Goal: Task Accomplishment & Management: Manage account settings

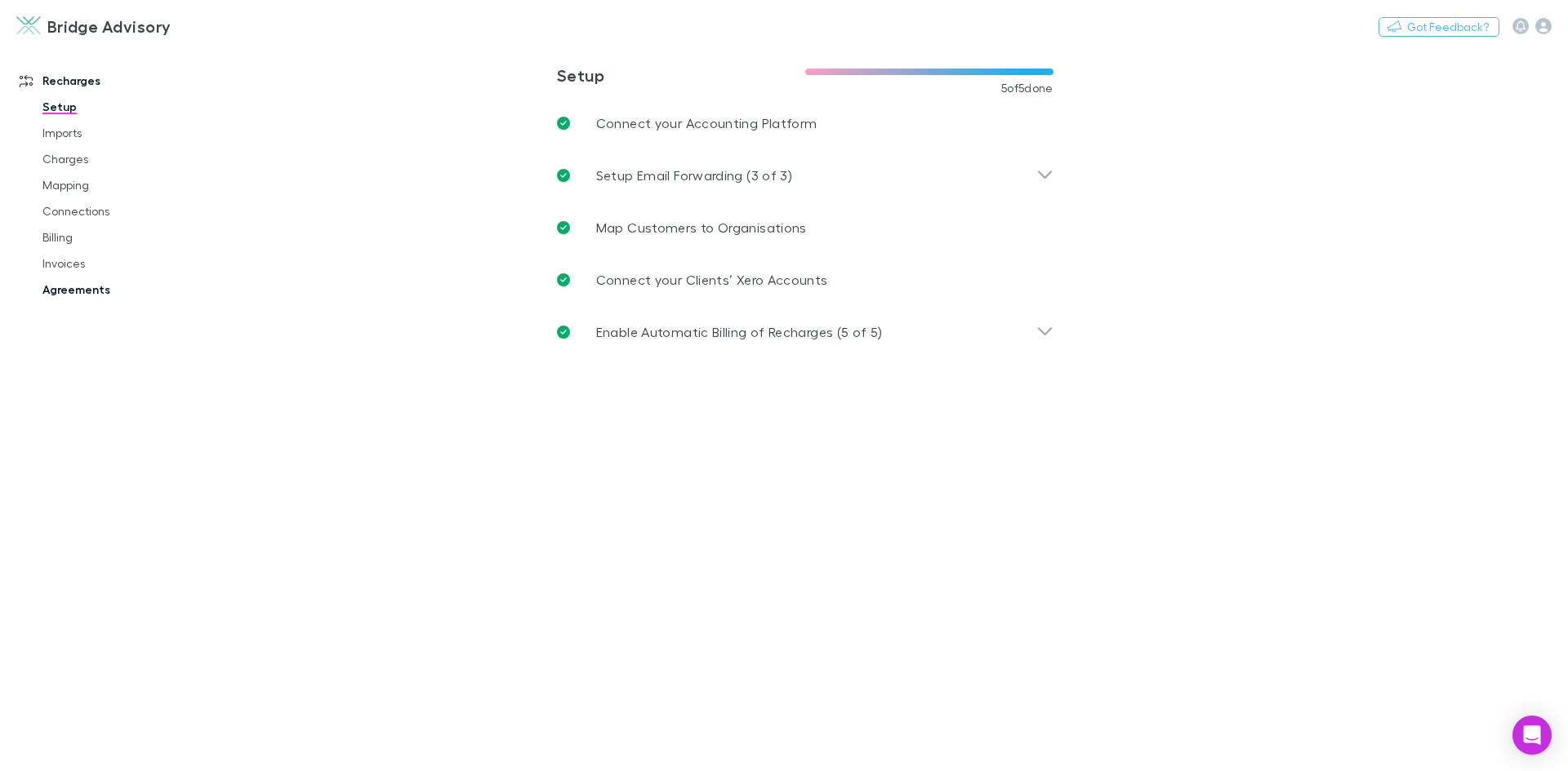
click at [82, 292] on link "Agreements" at bounding box center [123, 289] width 194 height 26
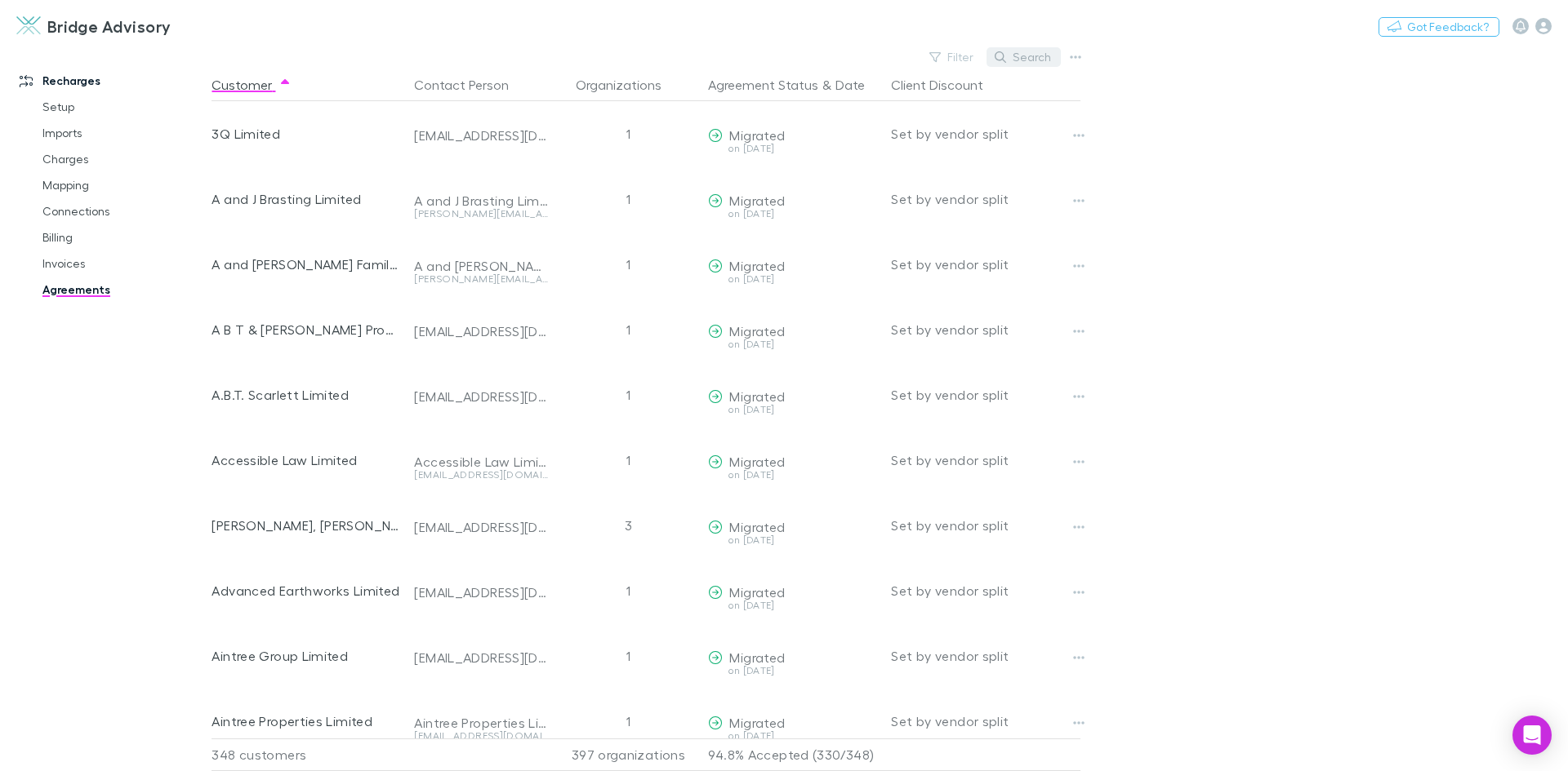
click at [1046, 56] on button "Search" at bounding box center [1023, 57] width 74 height 20
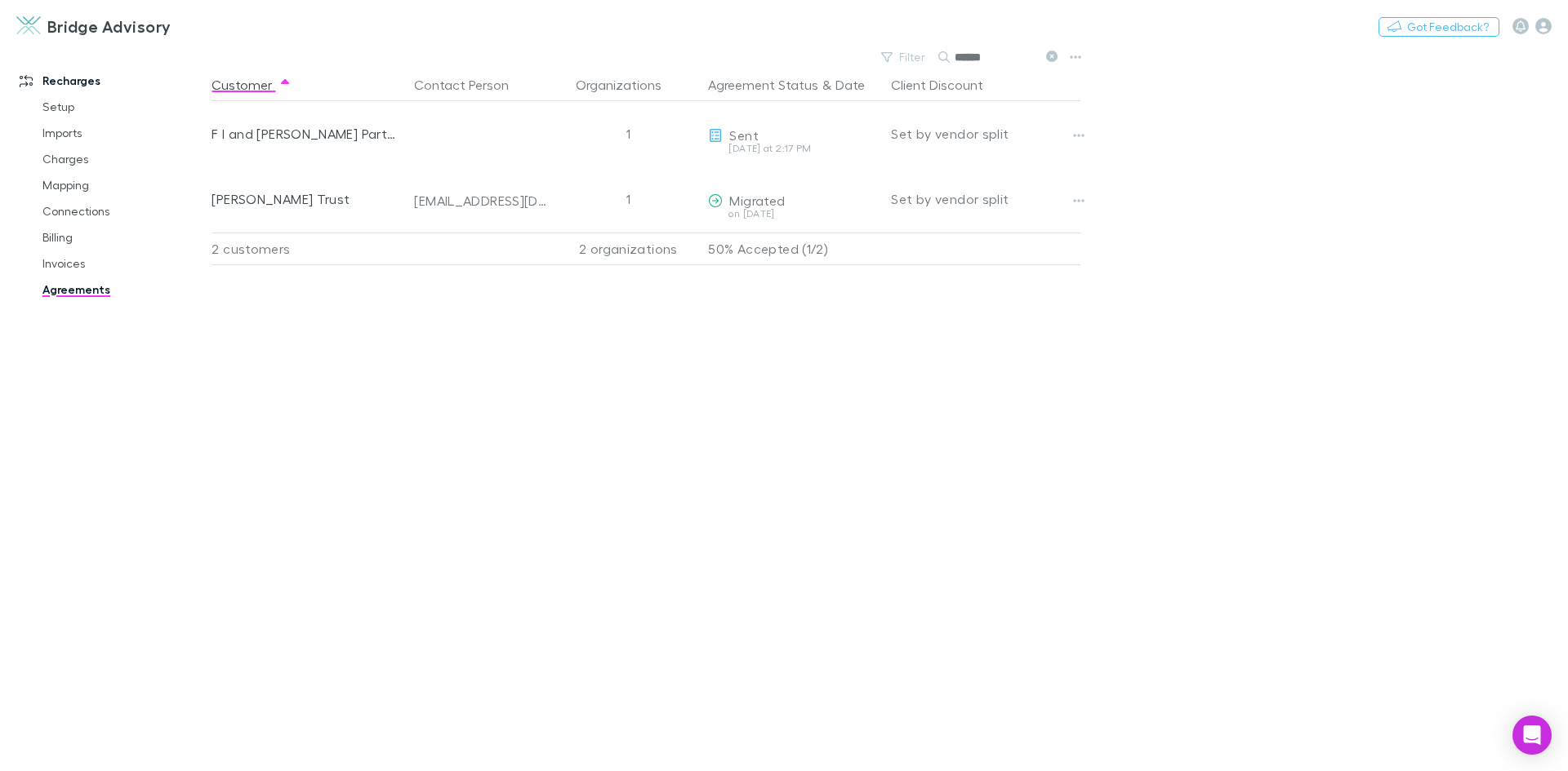
type input "******"
click at [1001, 318] on div "Customer Contact Person Organizations Agreement Status & Date Client Discount F…" at bounding box center [660, 420] width 898 height 703
click at [67, 132] on link "Imports" at bounding box center [123, 132] width 194 height 26
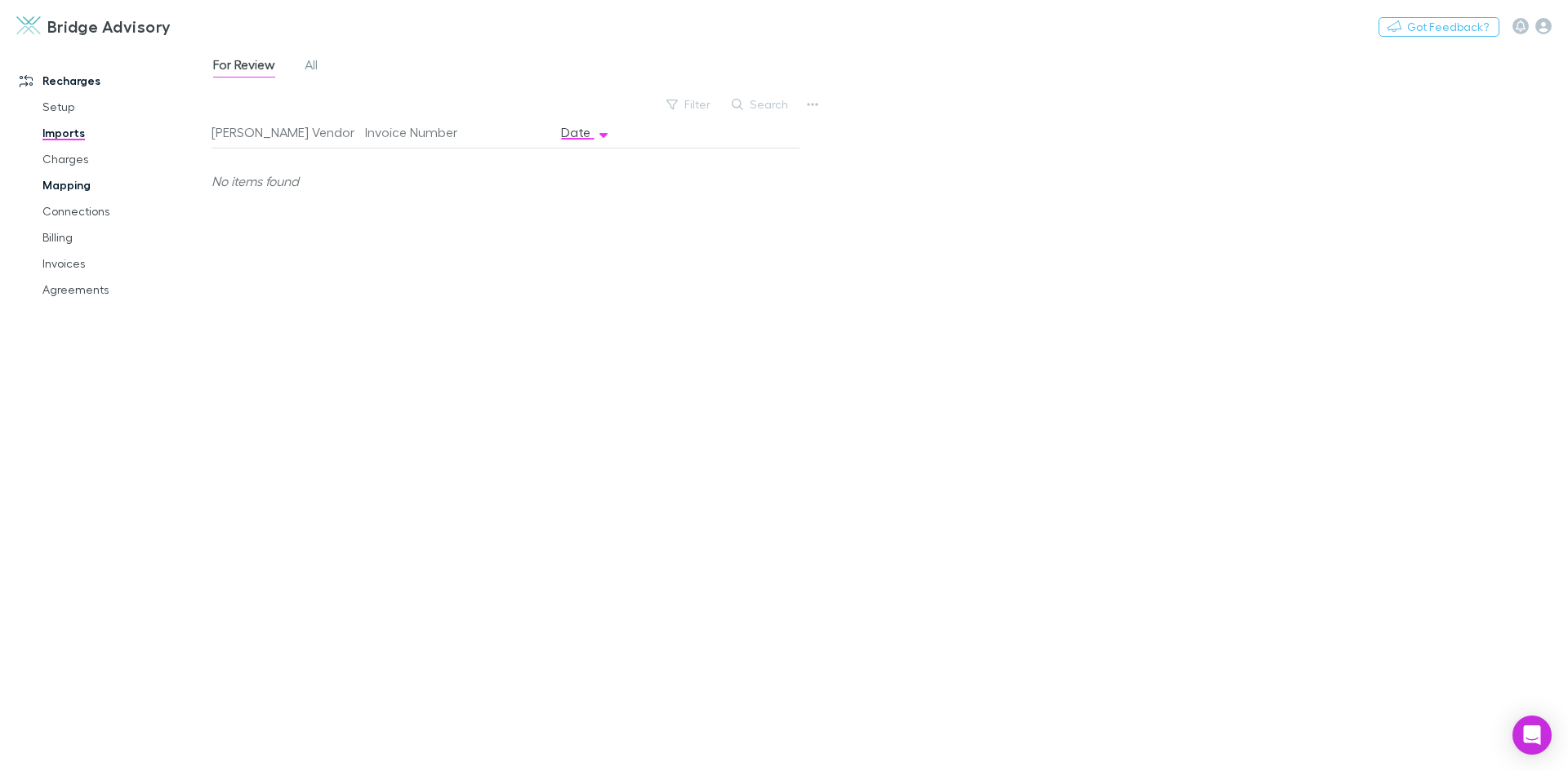
click at [63, 181] on link "Mapping" at bounding box center [123, 185] width 194 height 26
click at [475, 62] on link "All" at bounding box center [483, 66] width 16 height 26
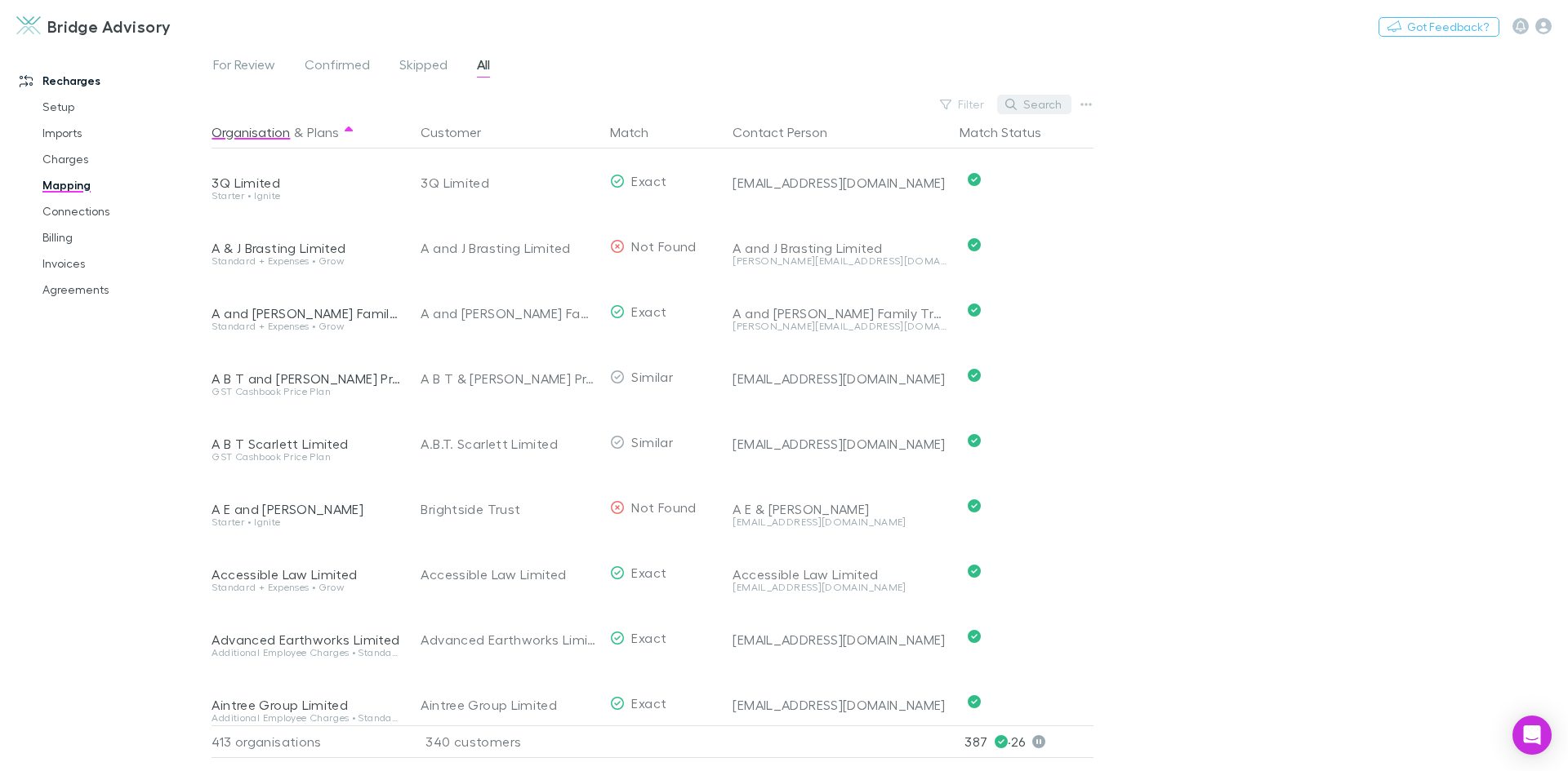
click at [1052, 107] on button "Search" at bounding box center [1034, 105] width 74 height 20
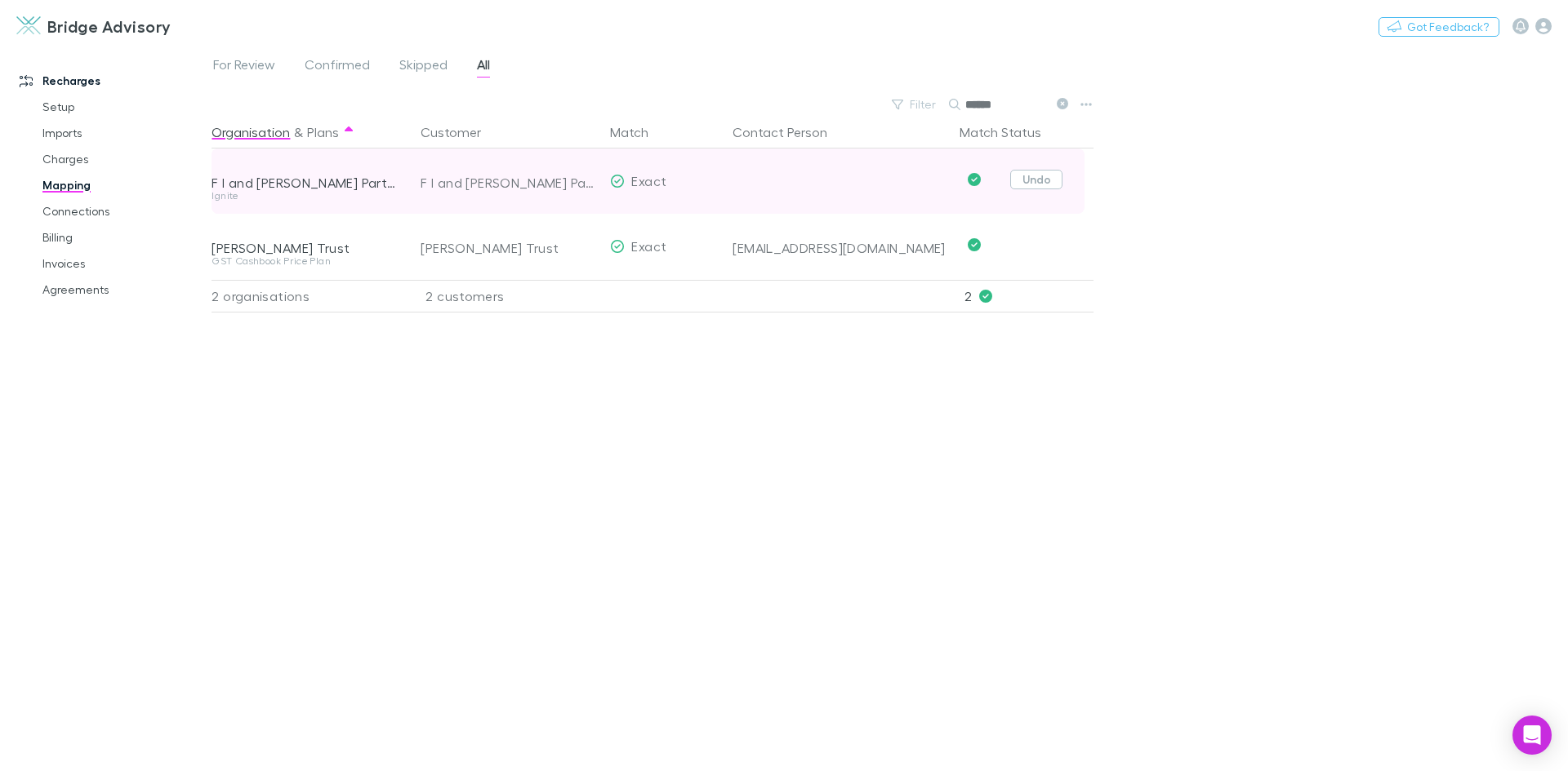
type input "******"
click at [1039, 175] on button "Undo" at bounding box center [1036, 179] width 53 height 20
click at [573, 184] on icon "button" at bounding box center [576, 181] width 10 height 13
click at [250, 68] on span "For Review" at bounding box center [244, 66] width 62 height 21
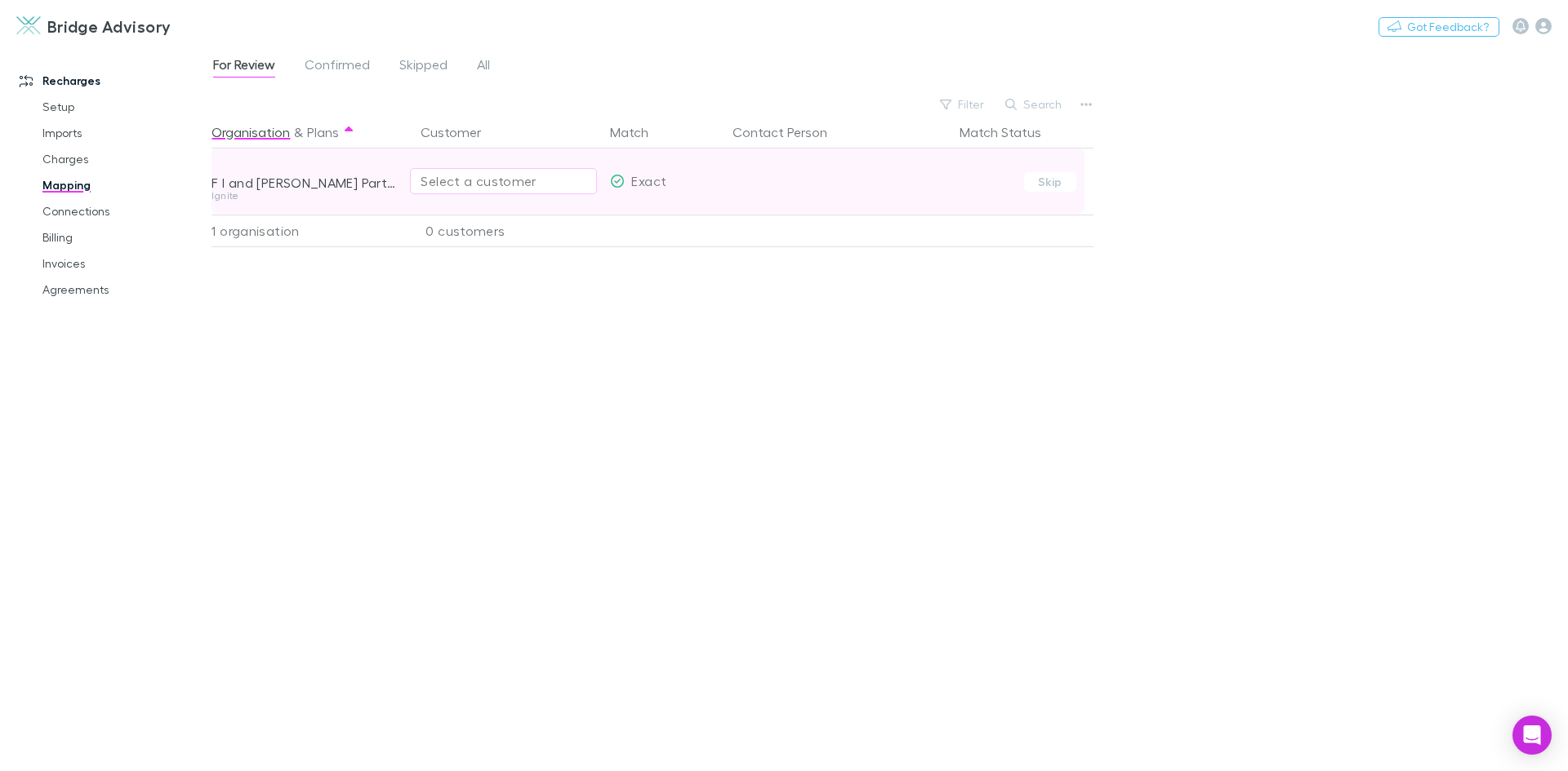
click at [469, 182] on div "Select a customer" at bounding box center [503, 181] width 166 height 20
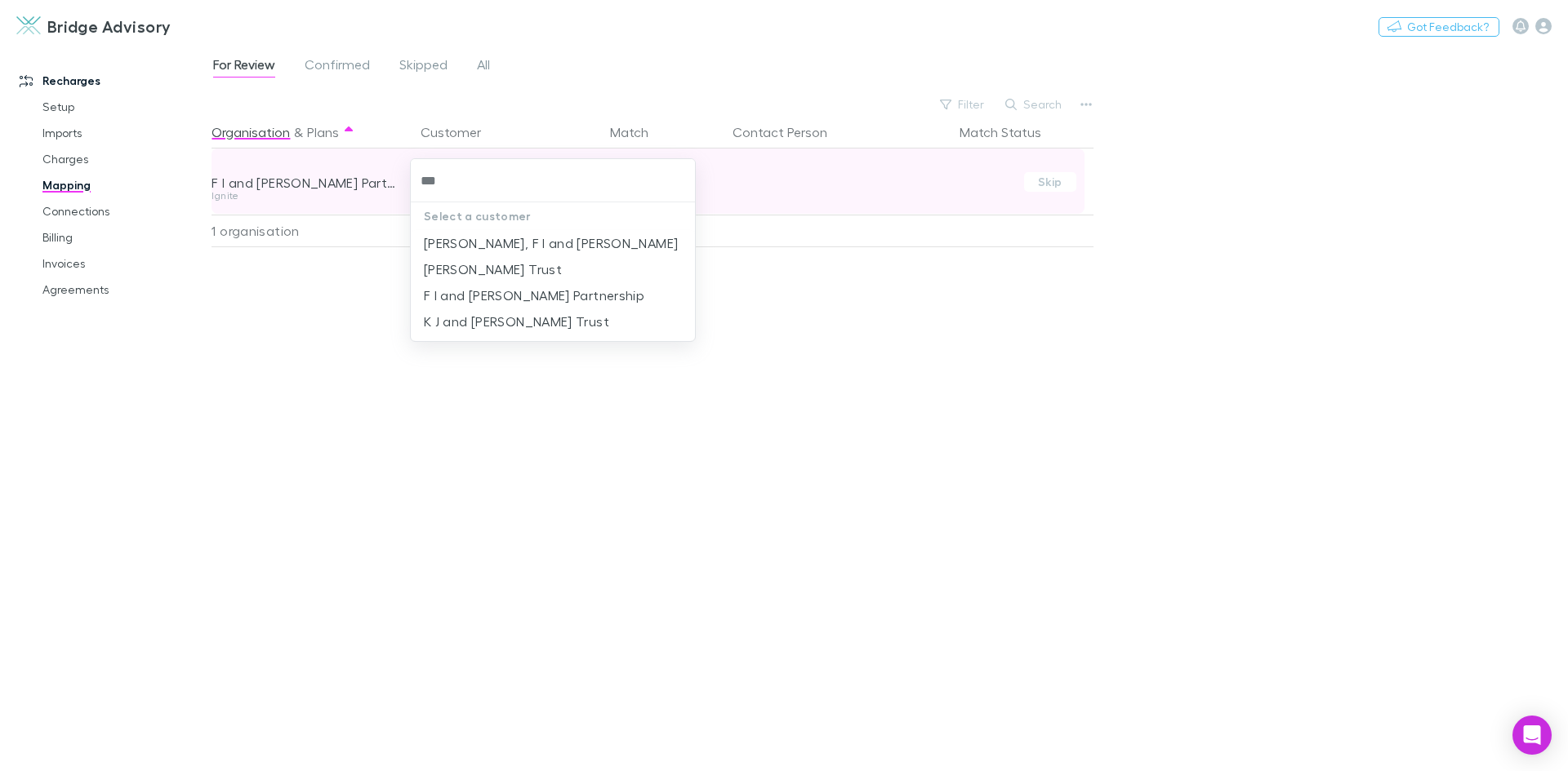
type input "****"
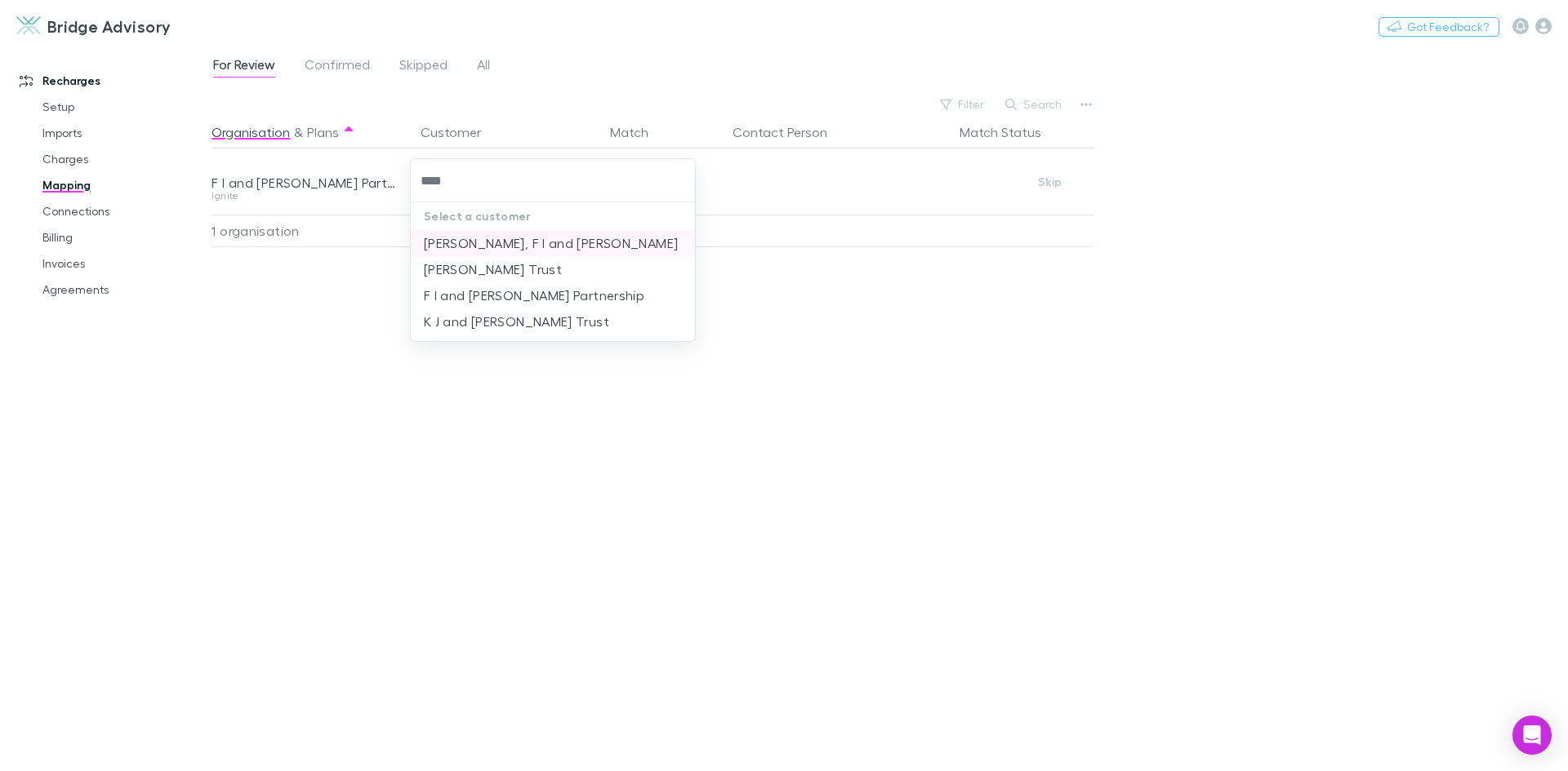
click at [503, 237] on li "[PERSON_NAME], F I and [PERSON_NAME]" at bounding box center [553, 243] width 285 height 26
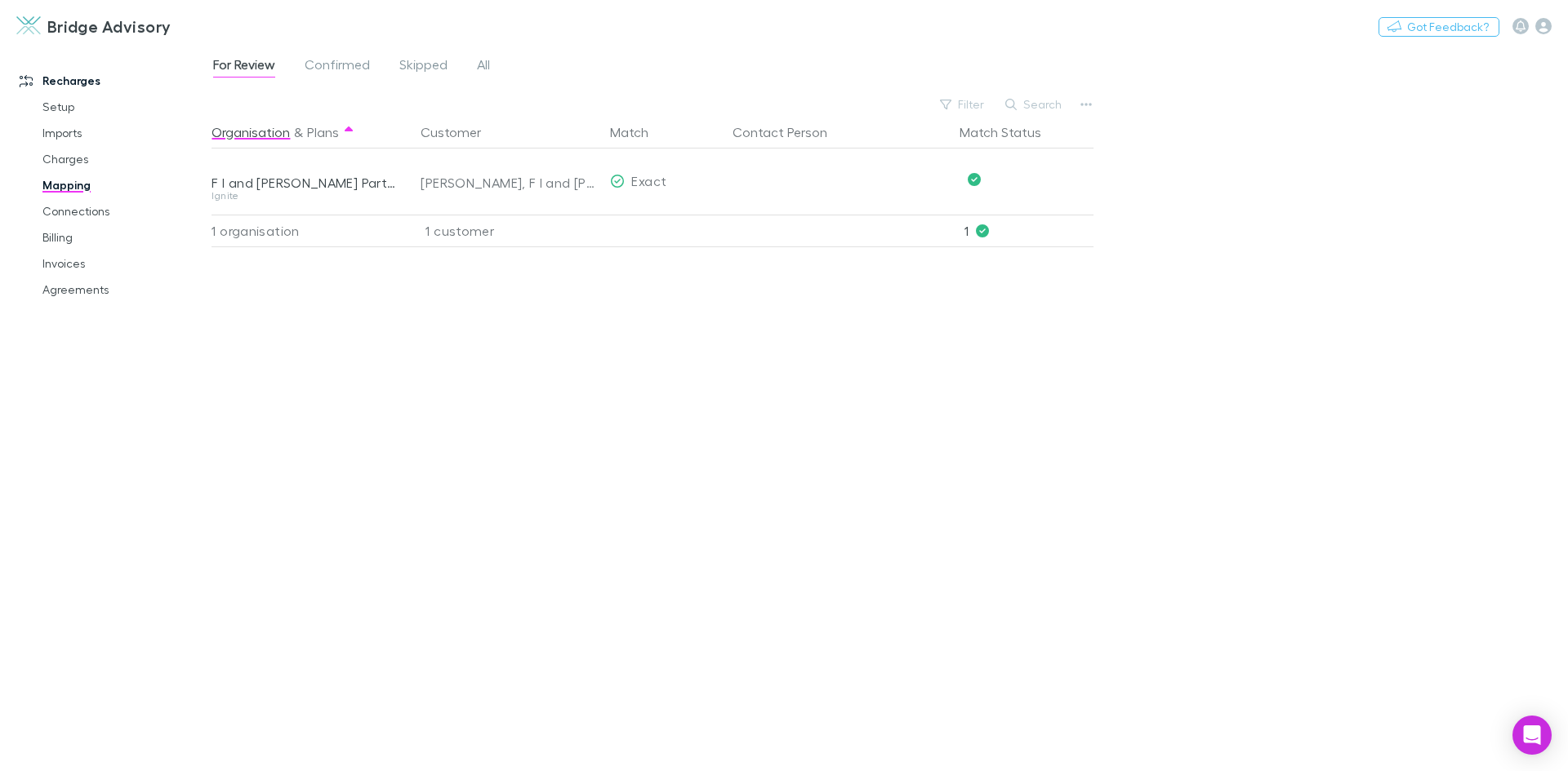
click at [652, 329] on div "Organisation & Plans Customer Match Contact Person Match Status F I and [PERSON…" at bounding box center [653, 437] width 886 height 642
click at [75, 285] on link "Agreements" at bounding box center [123, 289] width 194 height 26
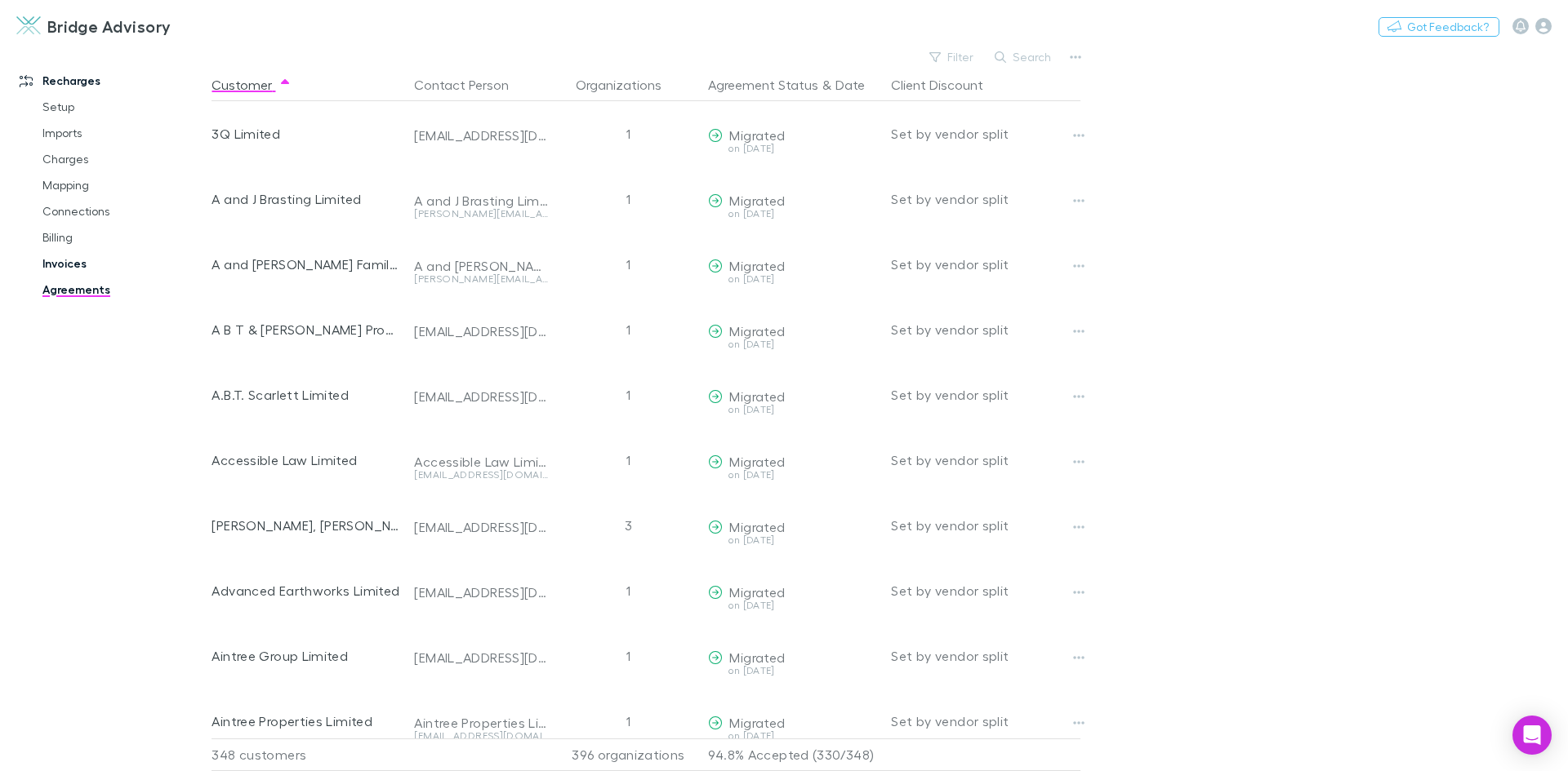
click at [73, 267] on link "Invoices" at bounding box center [123, 264] width 194 height 26
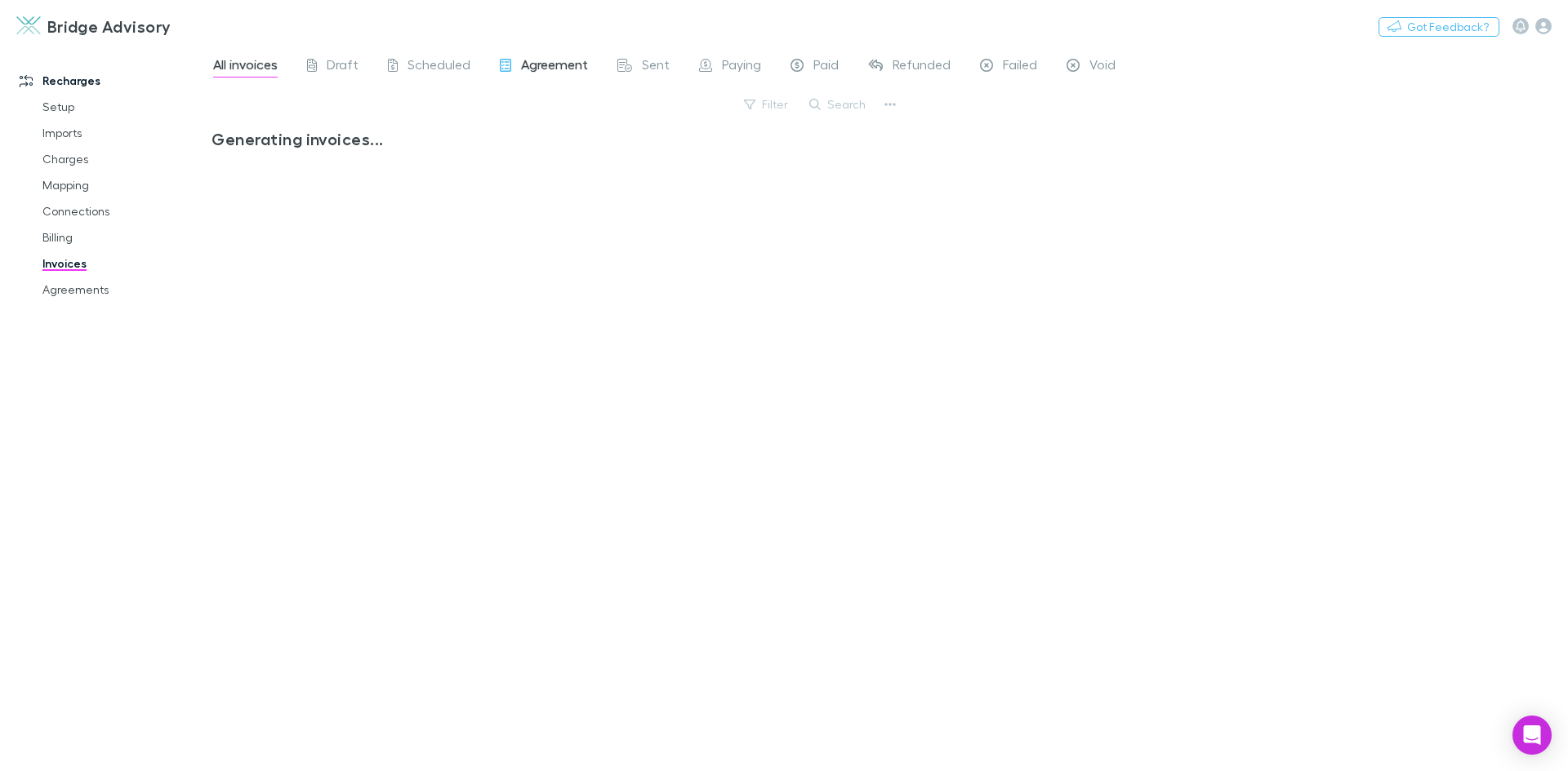
click at [566, 59] on span "Agreement" at bounding box center [555, 66] width 67 height 21
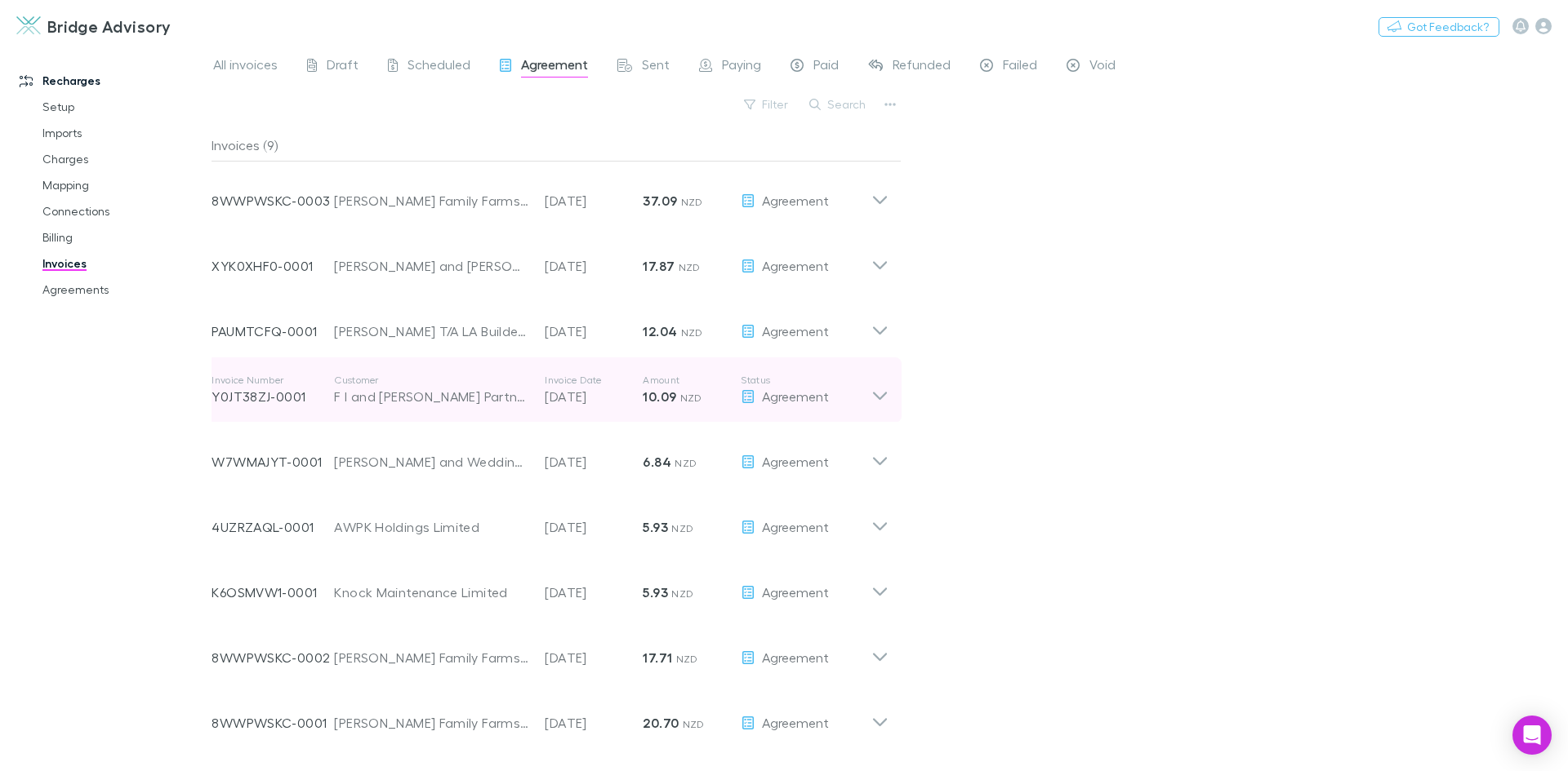
click at [877, 394] on icon at bounding box center [879, 390] width 17 height 33
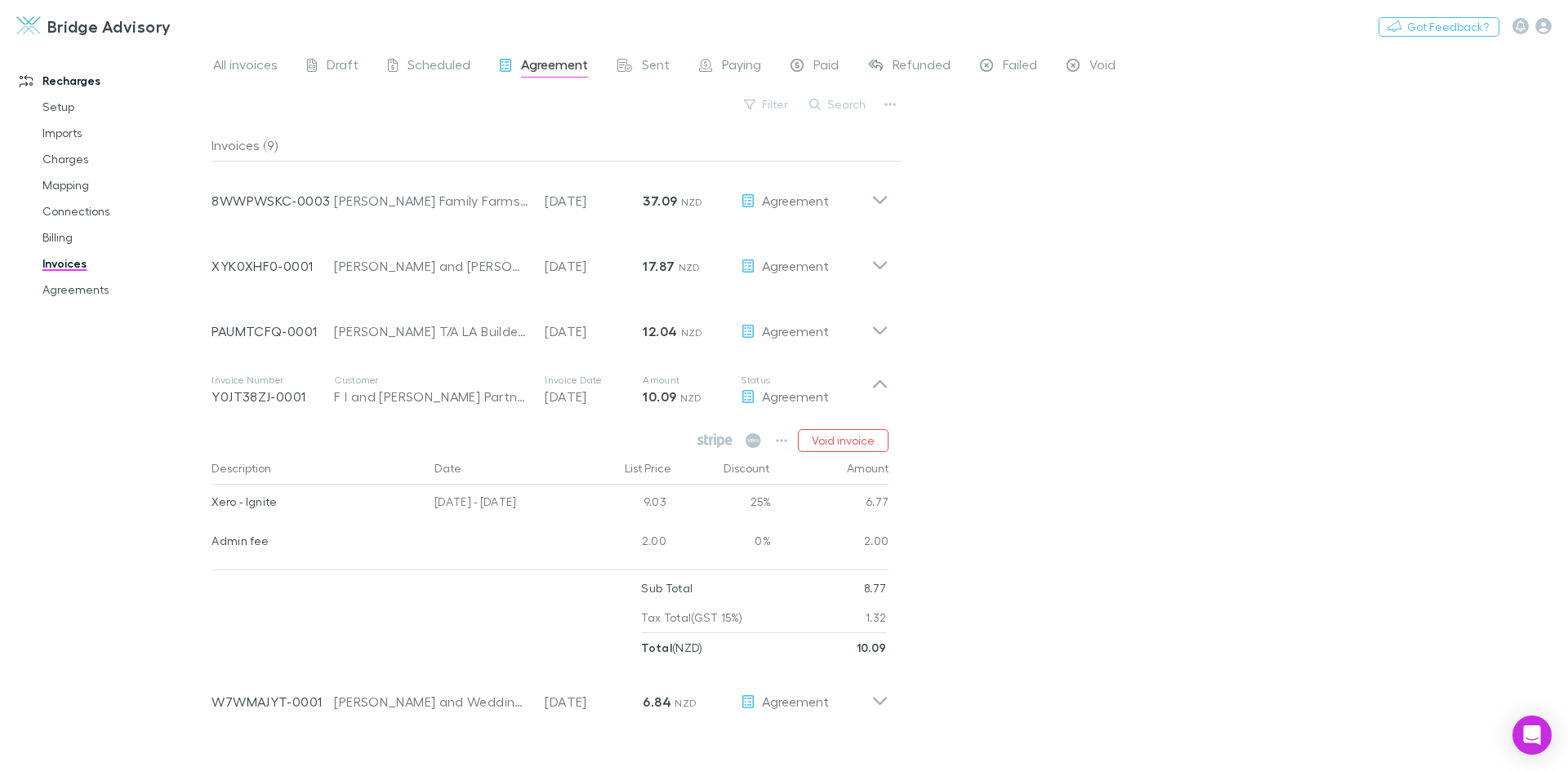
click at [1050, 342] on div "All invoices Draft Scheduled Agreement Sent Paying Paid Refunded Failed Void Fi…" at bounding box center [889, 408] width 1356 height 726
click at [346, 70] on span "Draft" at bounding box center [342, 66] width 32 height 21
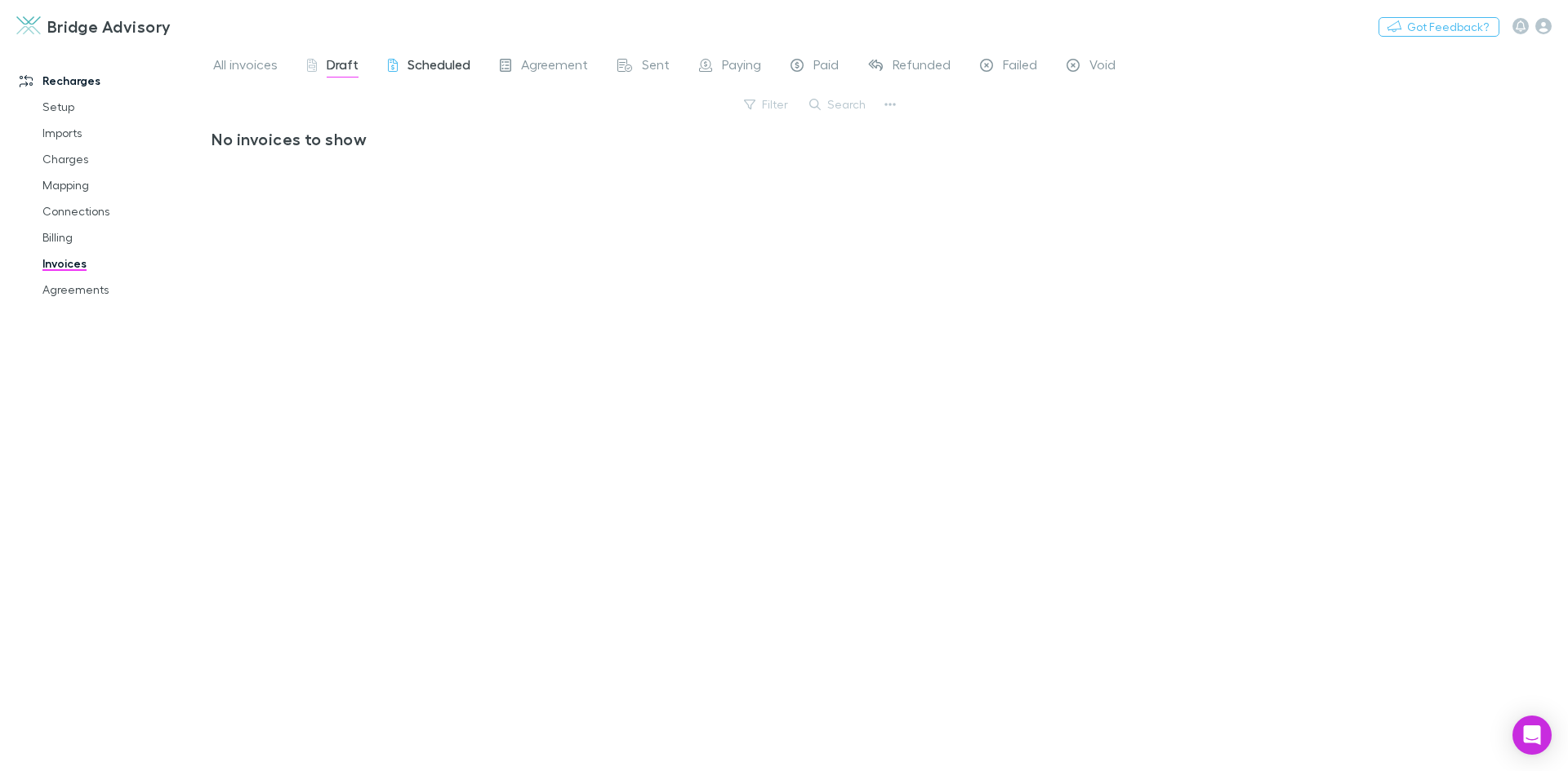
click at [414, 70] on span "Scheduled" at bounding box center [439, 66] width 63 height 21
click at [541, 70] on span "Agreement" at bounding box center [555, 66] width 67 height 21
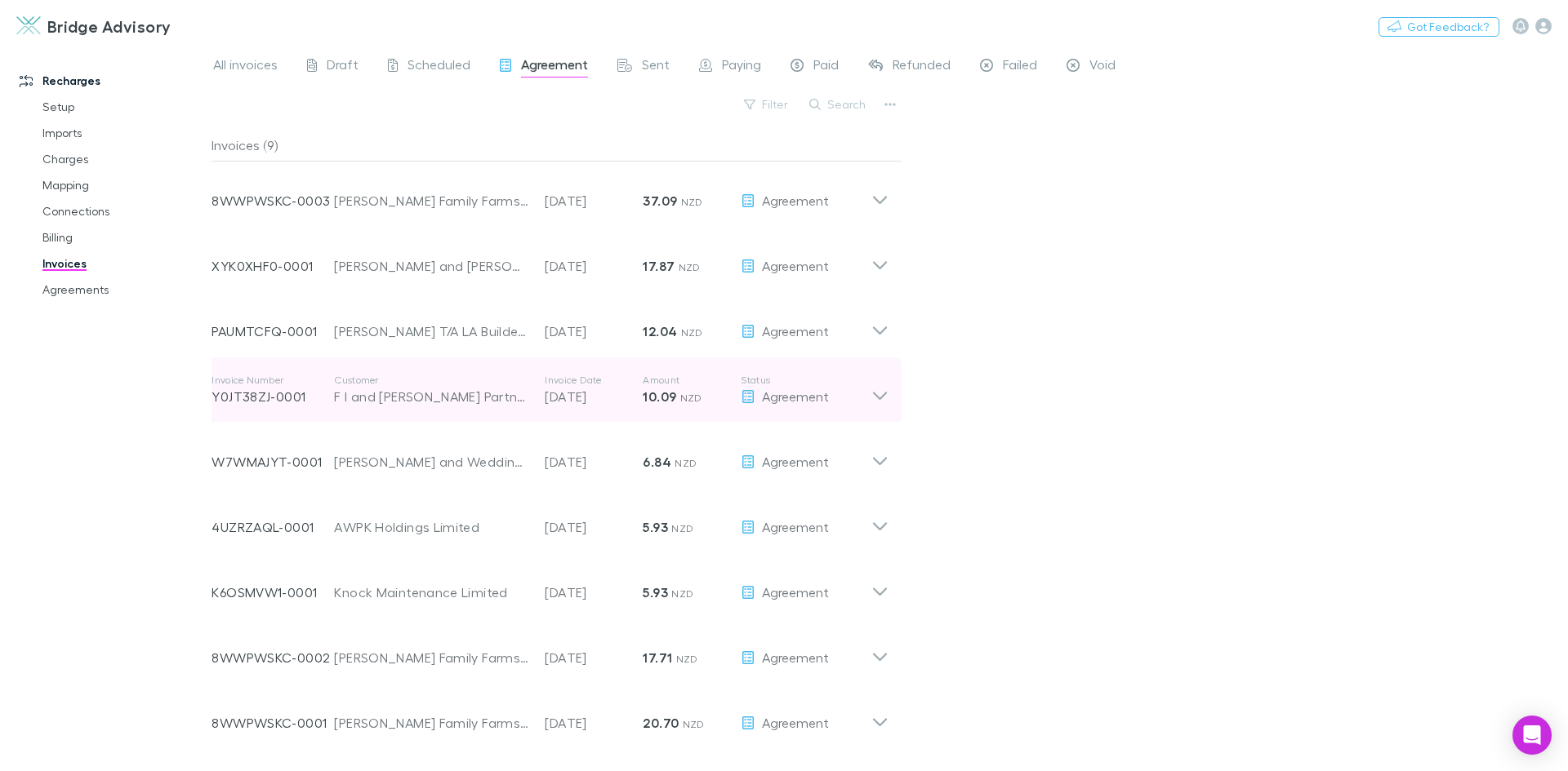
click at [875, 390] on icon at bounding box center [879, 390] width 17 height 33
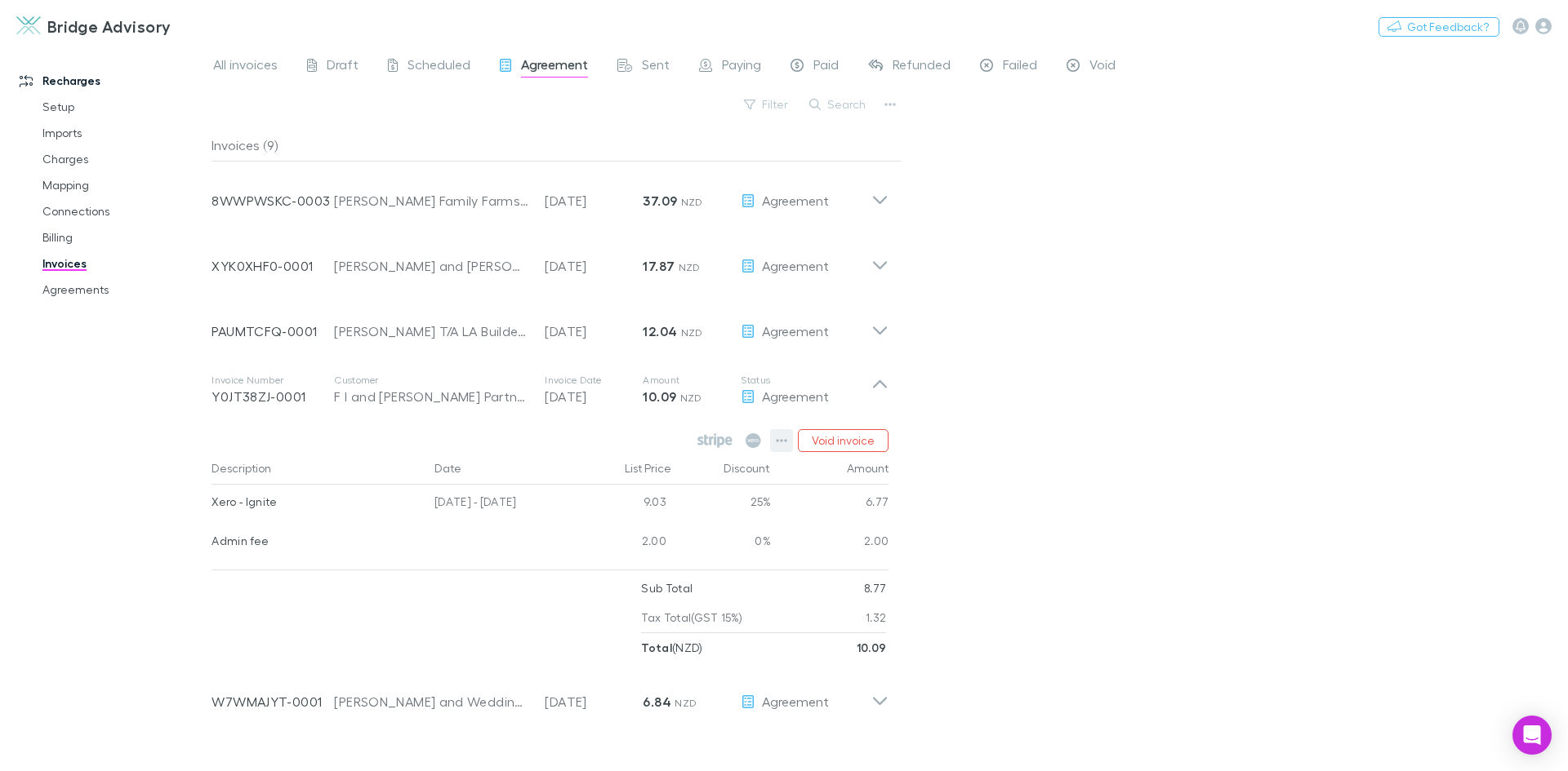
click at [782, 440] on icon "button" at bounding box center [782, 441] width 12 height 4
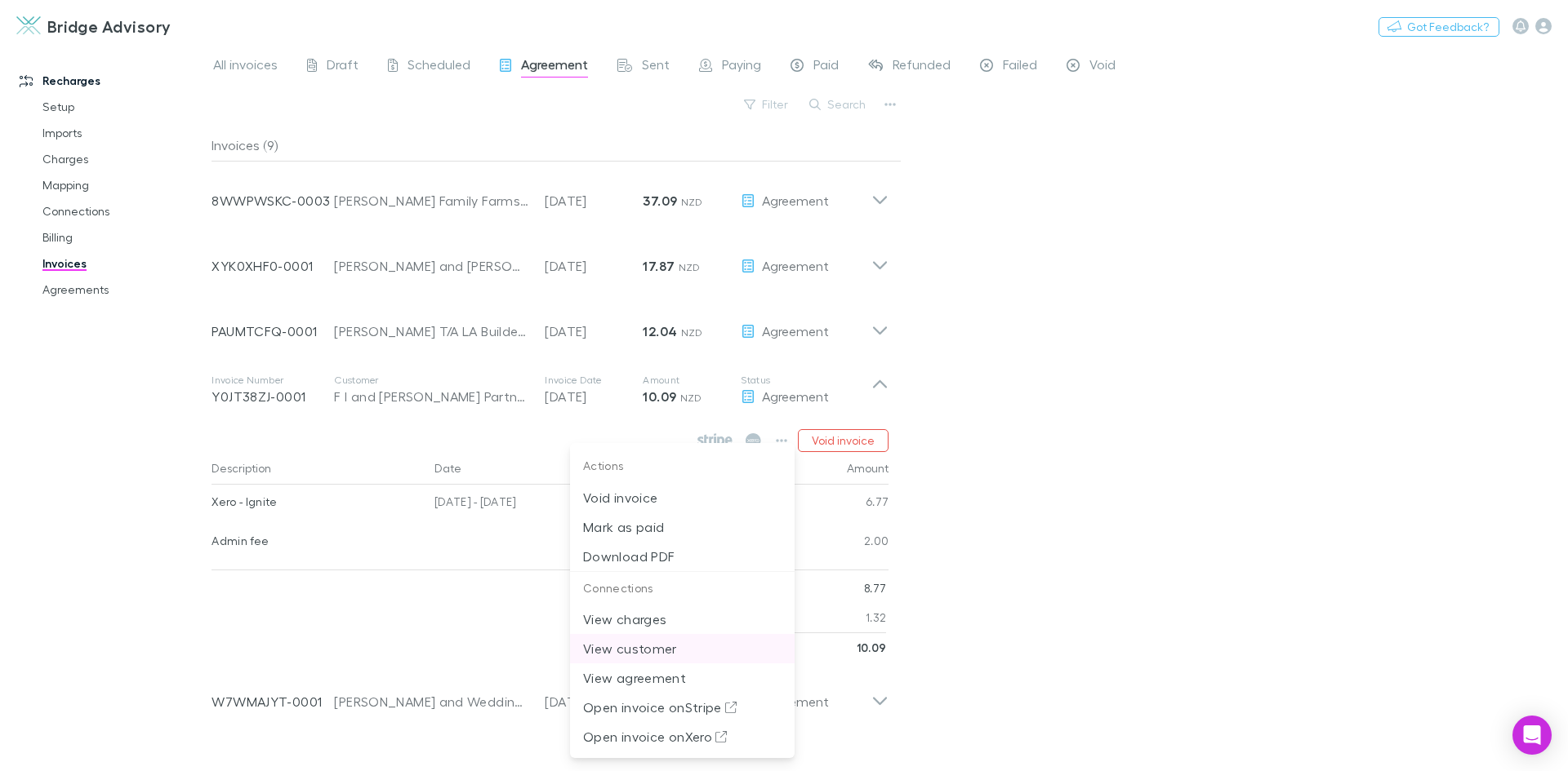
click at [654, 646] on p "View customer" at bounding box center [682, 649] width 198 height 20
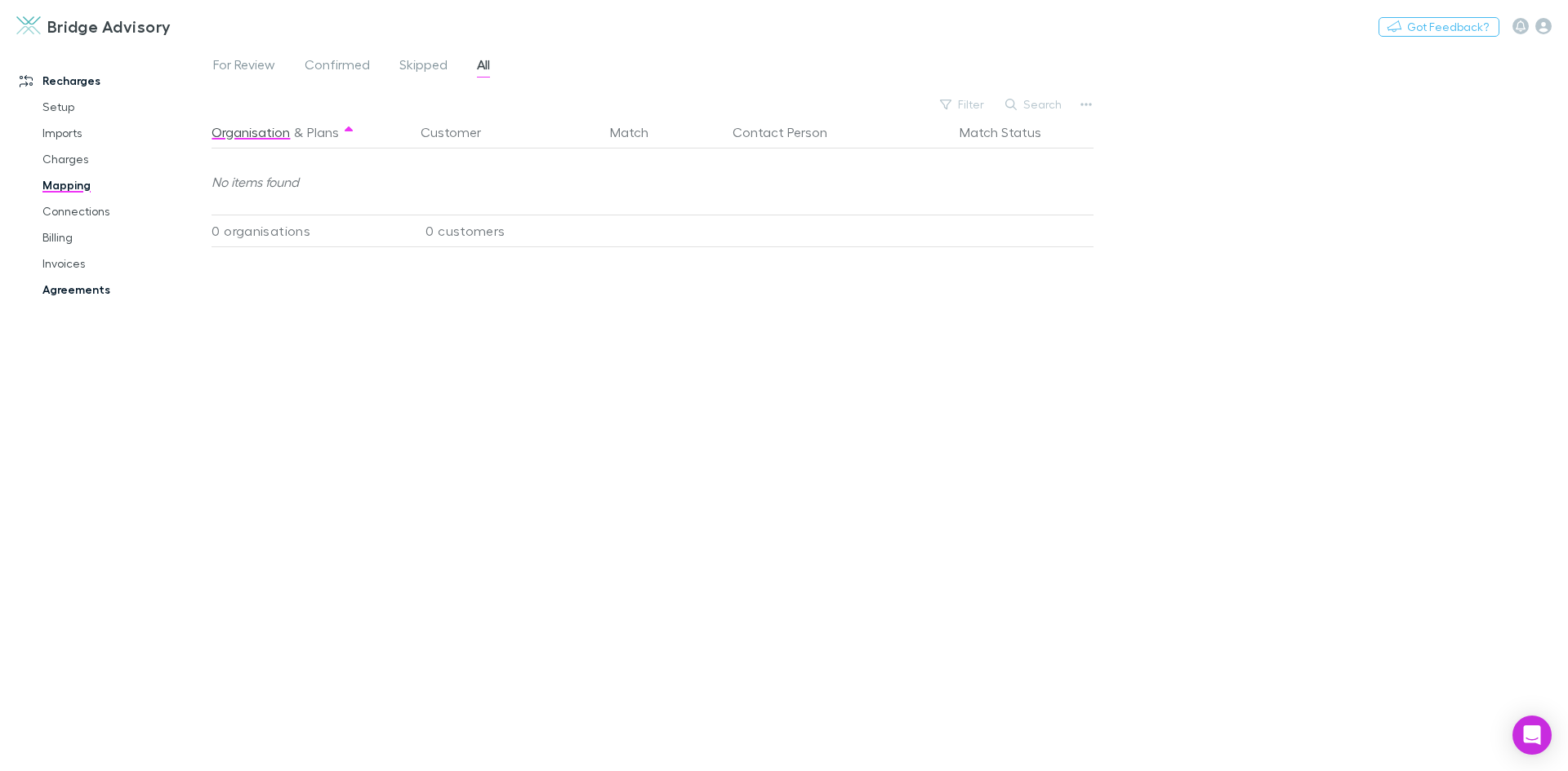
click at [73, 289] on link "Agreements" at bounding box center [123, 289] width 194 height 26
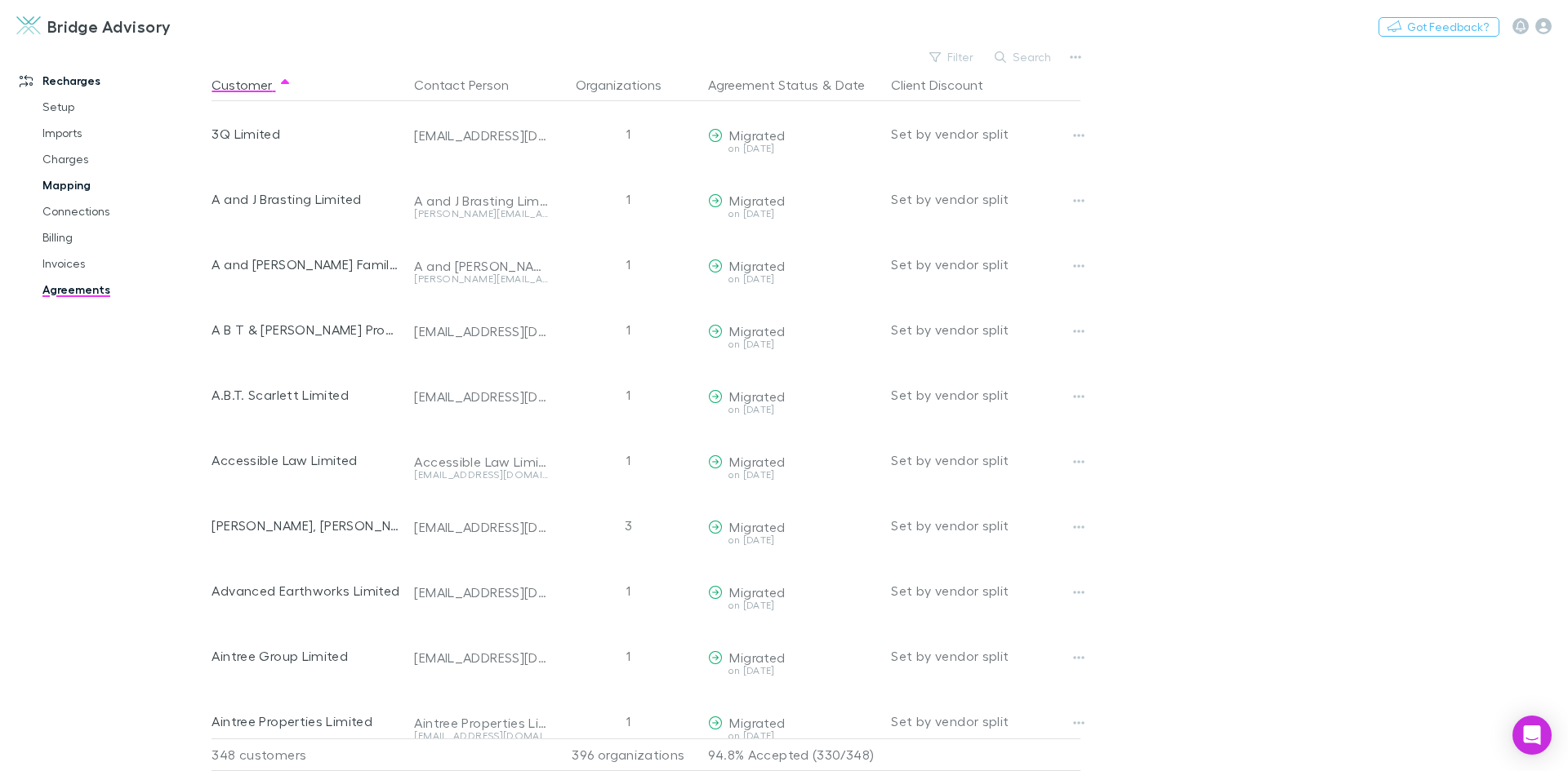
click at [82, 188] on link "Mapping" at bounding box center [123, 185] width 194 height 26
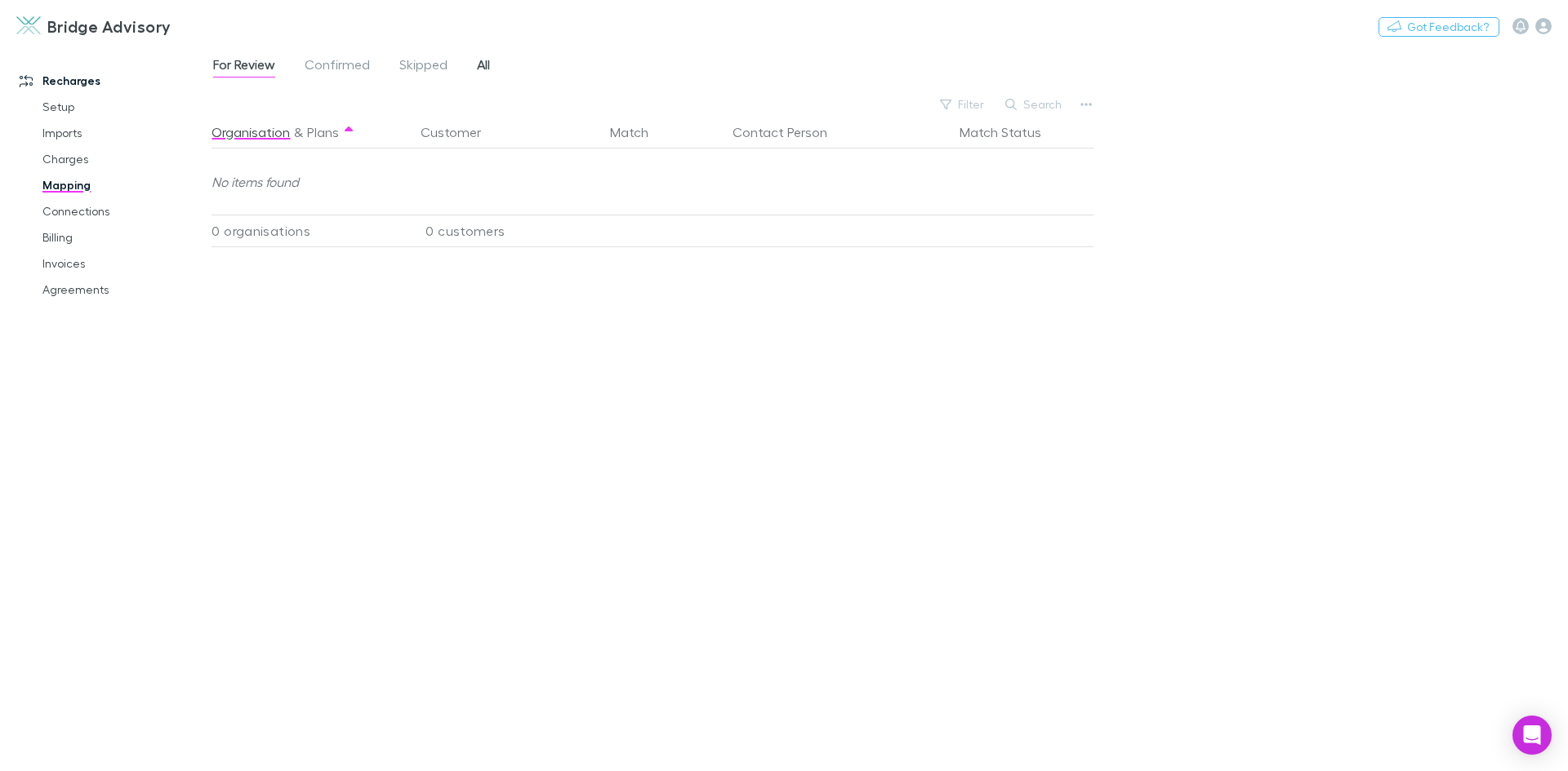
click at [482, 70] on span "All" at bounding box center [483, 66] width 13 height 21
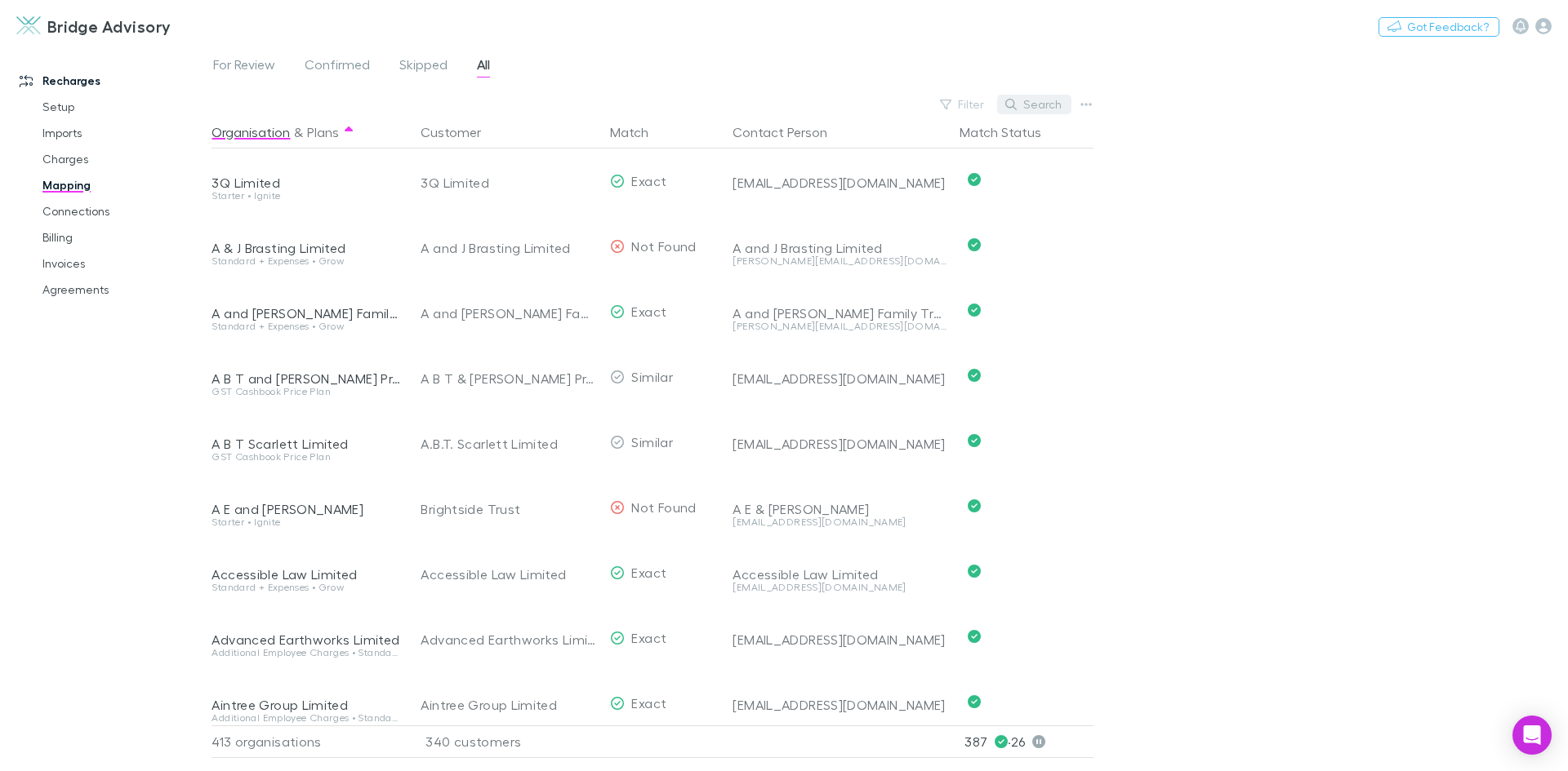
click at [1027, 99] on button "Search" at bounding box center [1034, 105] width 74 height 20
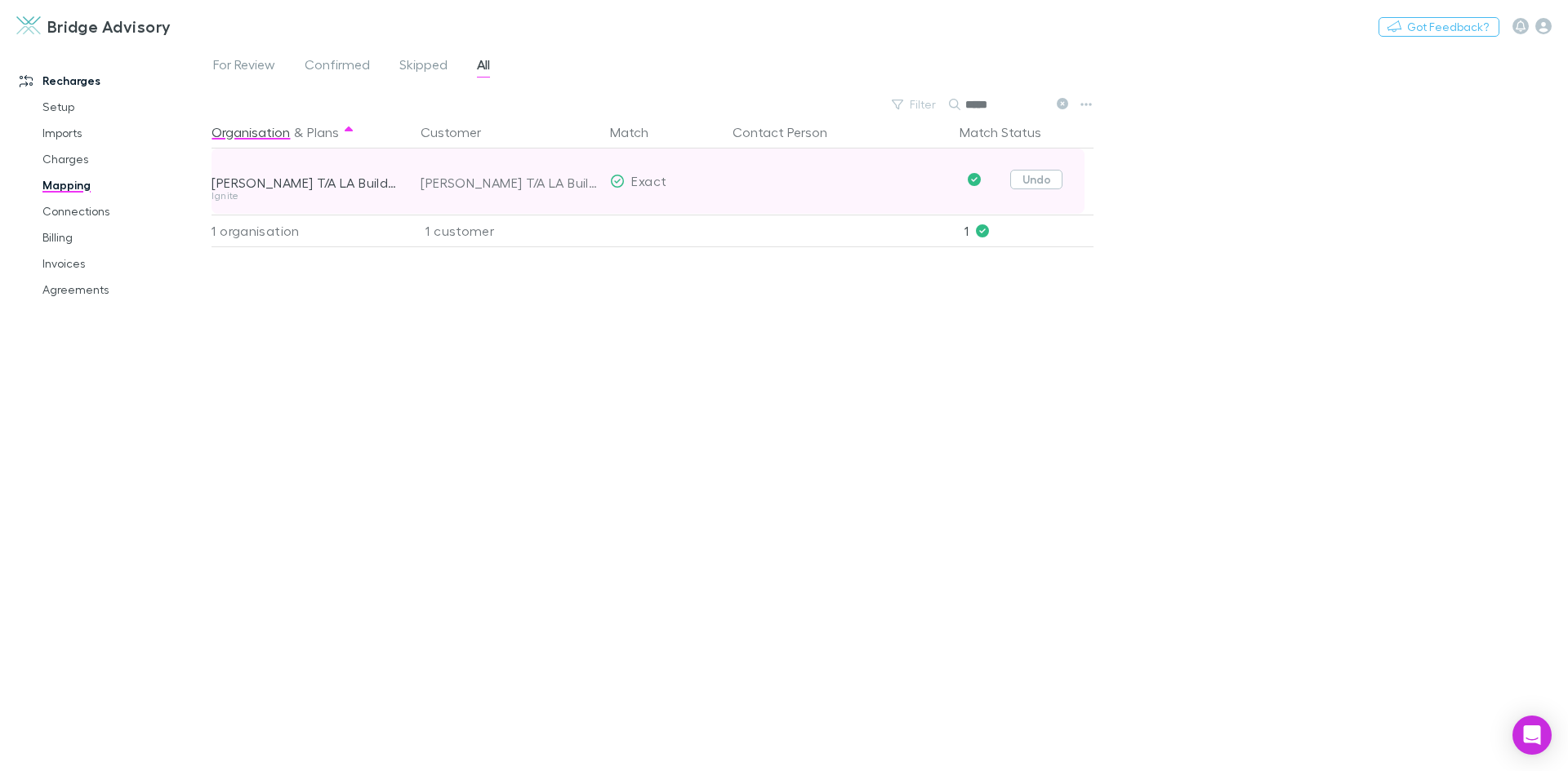
type input "*****"
click at [1028, 178] on button "Undo" at bounding box center [1036, 179] width 53 height 20
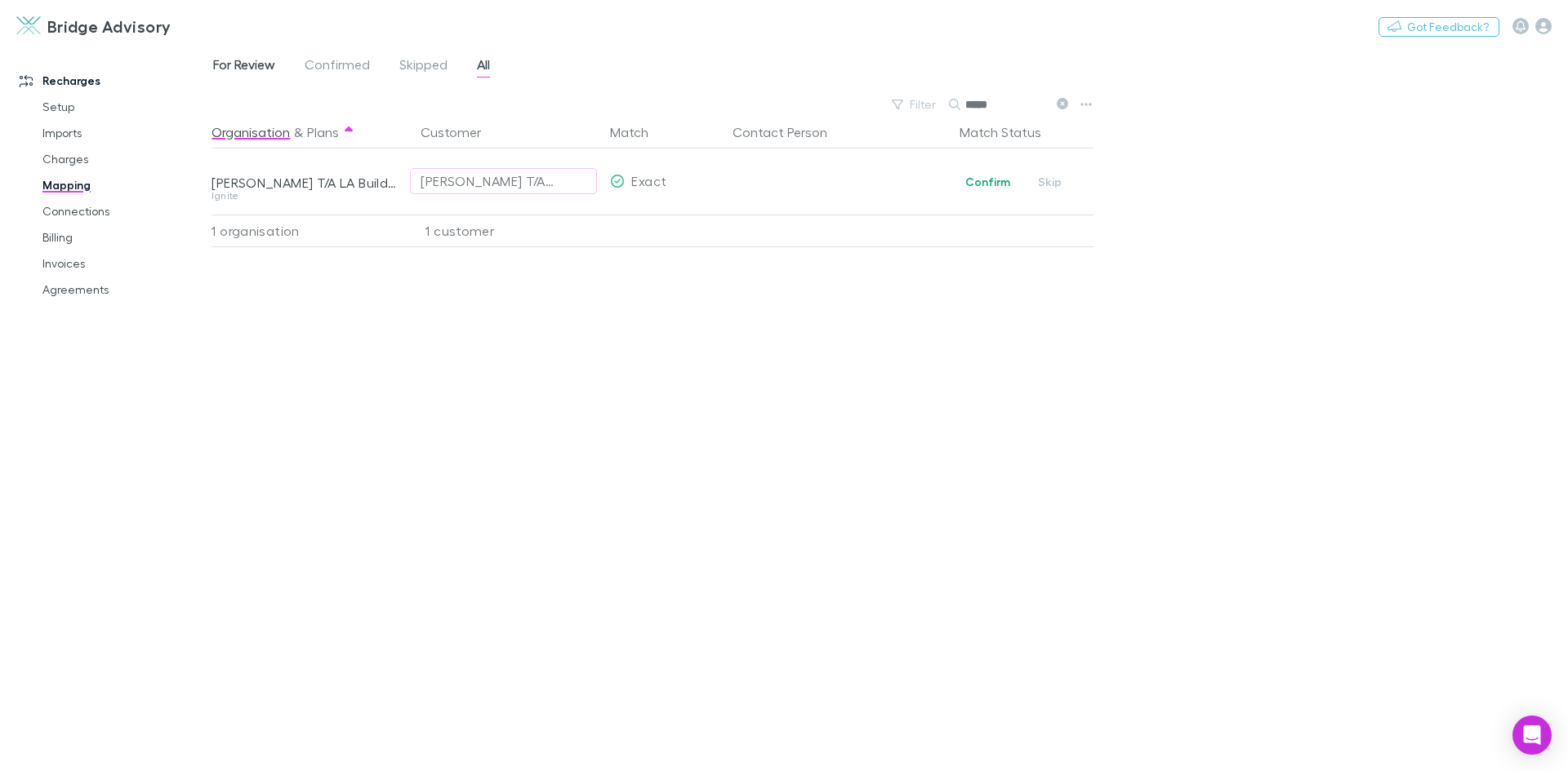
click at [250, 65] on span "For Review" at bounding box center [244, 66] width 62 height 21
click at [247, 62] on span "For Review" at bounding box center [244, 66] width 62 height 21
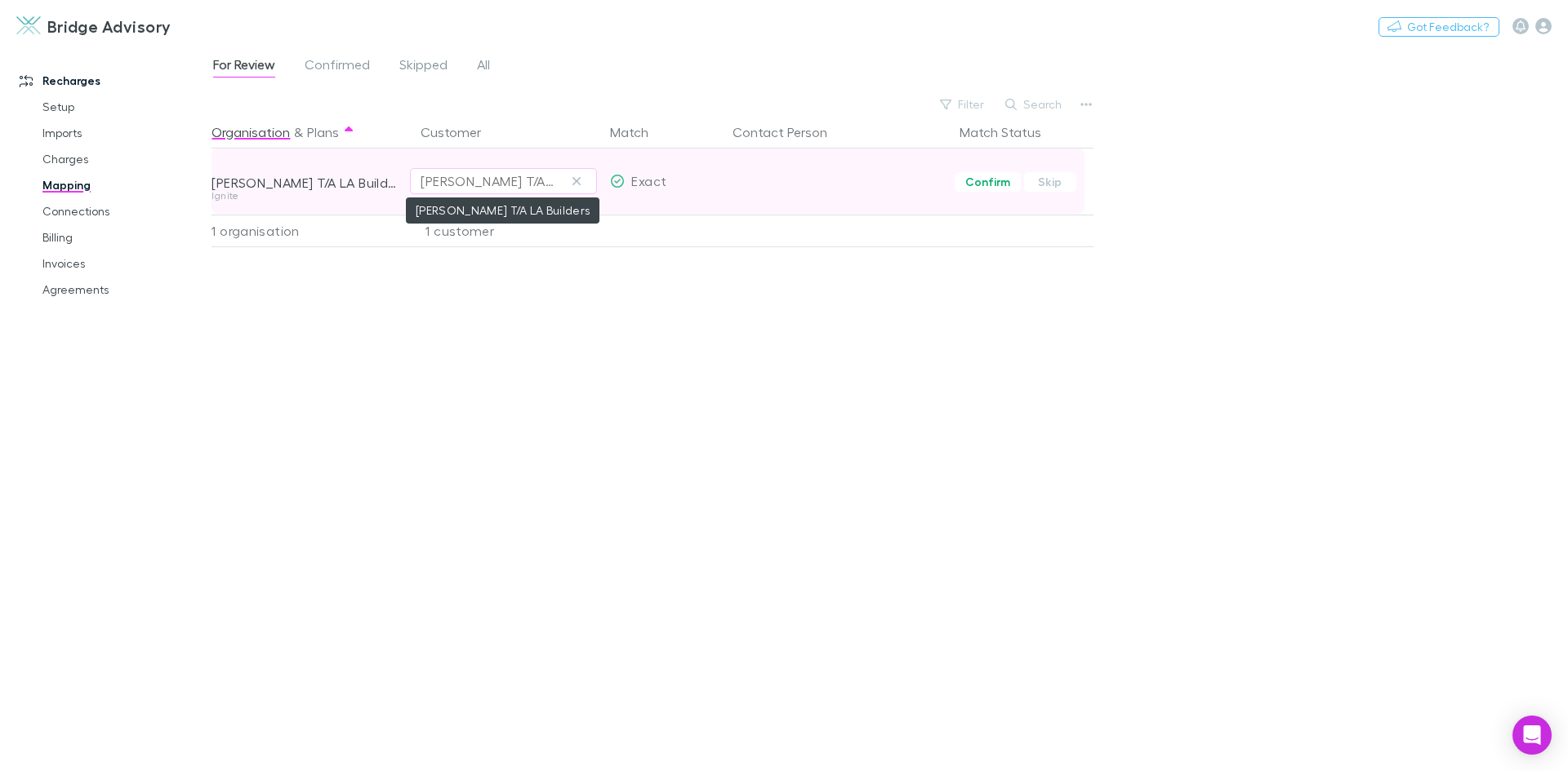
click at [467, 185] on div "[PERSON_NAME] T/A LA Builders" at bounding box center [487, 181] width 133 height 20
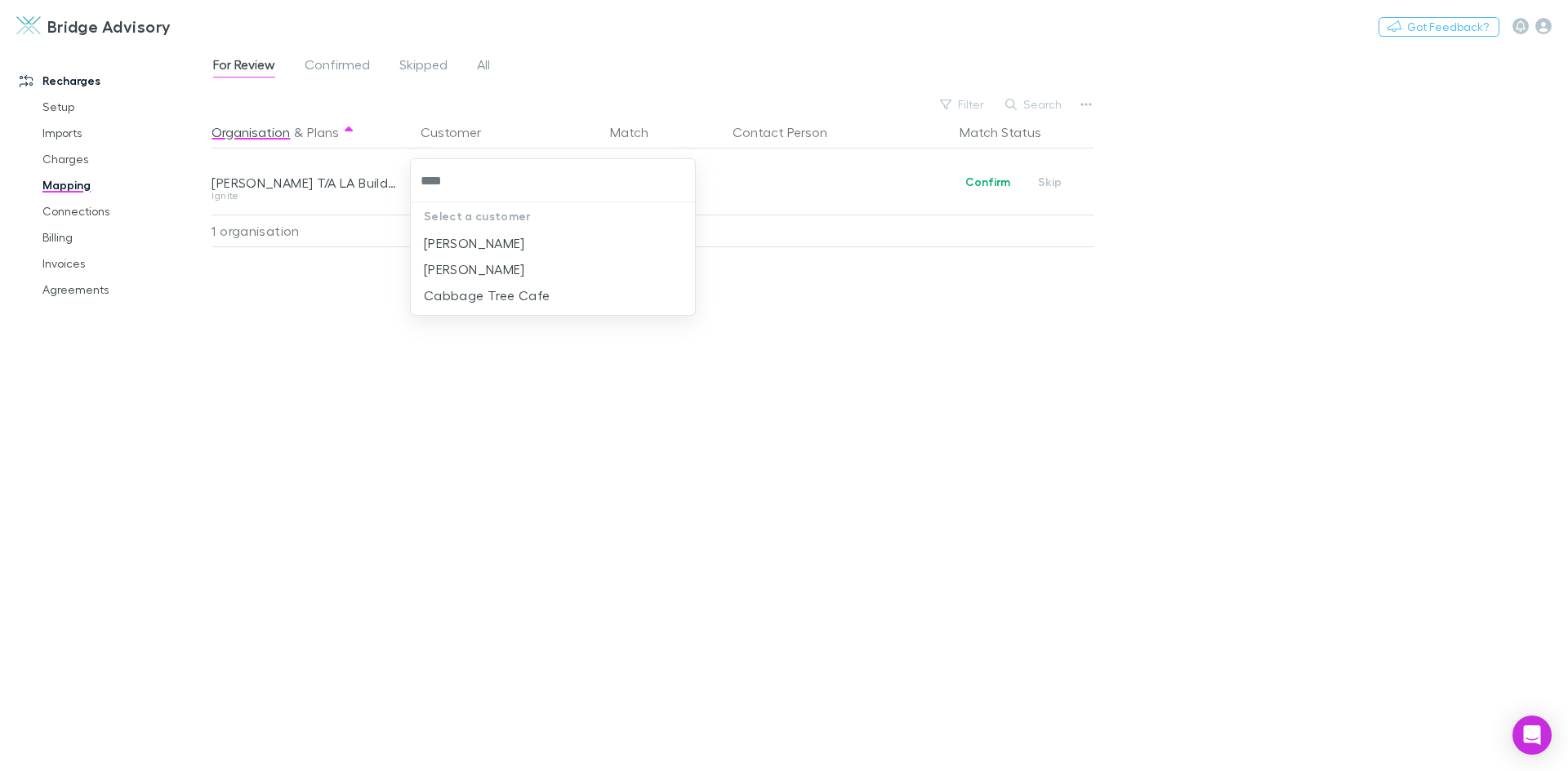
type input "*****"
click at [498, 261] on li "[PERSON_NAME]" at bounding box center [553, 269] width 285 height 26
click at [792, 280] on div "Organisation & Plans Customer Match Contact Person Match Status [PERSON_NAME] T…" at bounding box center [653, 437] width 886 height 642
click at [347, 59] on span "Confirmed" at bounding box center [337, 66] width 65 height 21
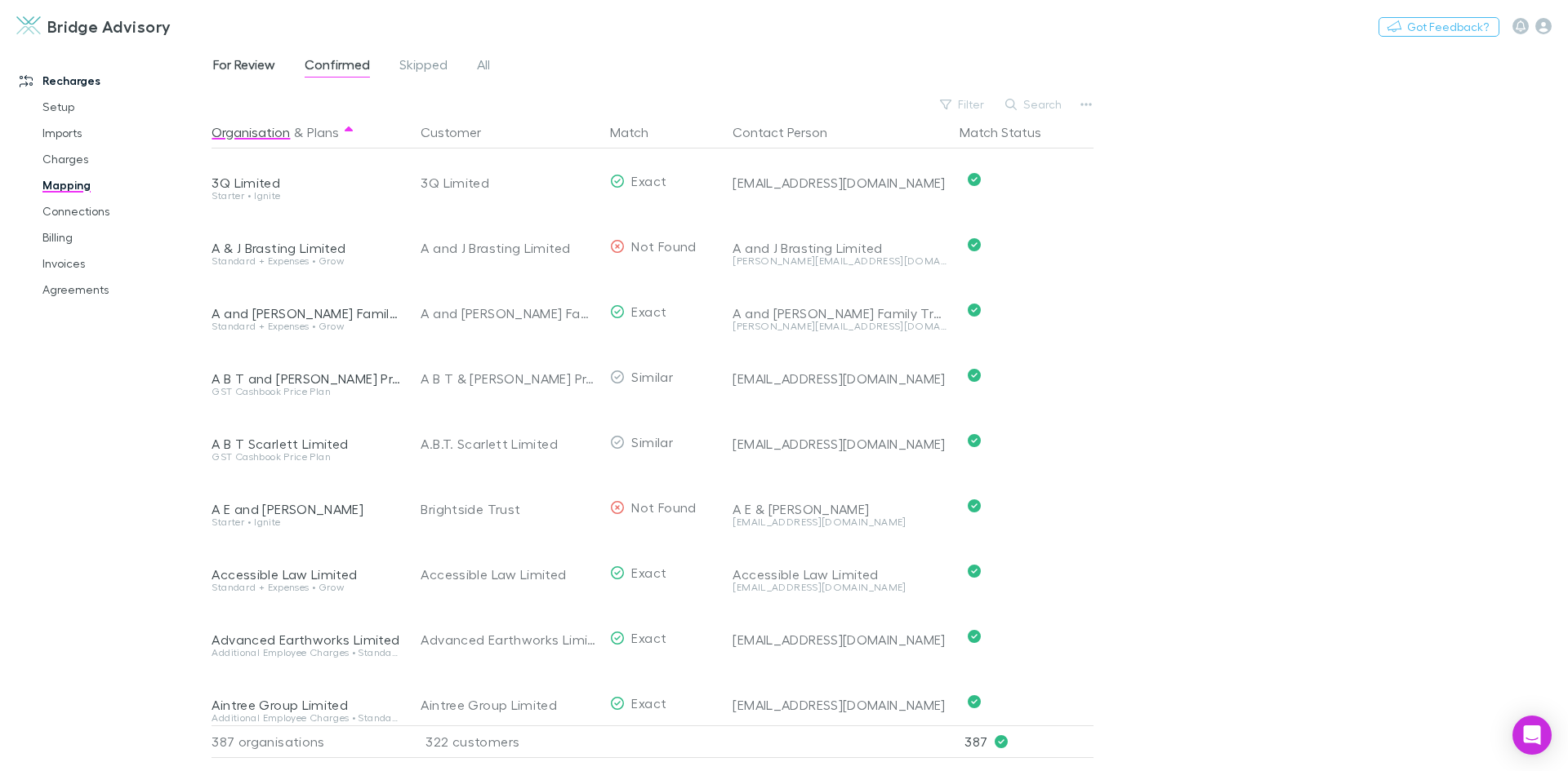
click at [245, 64] on span "For Review" at bounding box center [244, 66] width 62 height 21
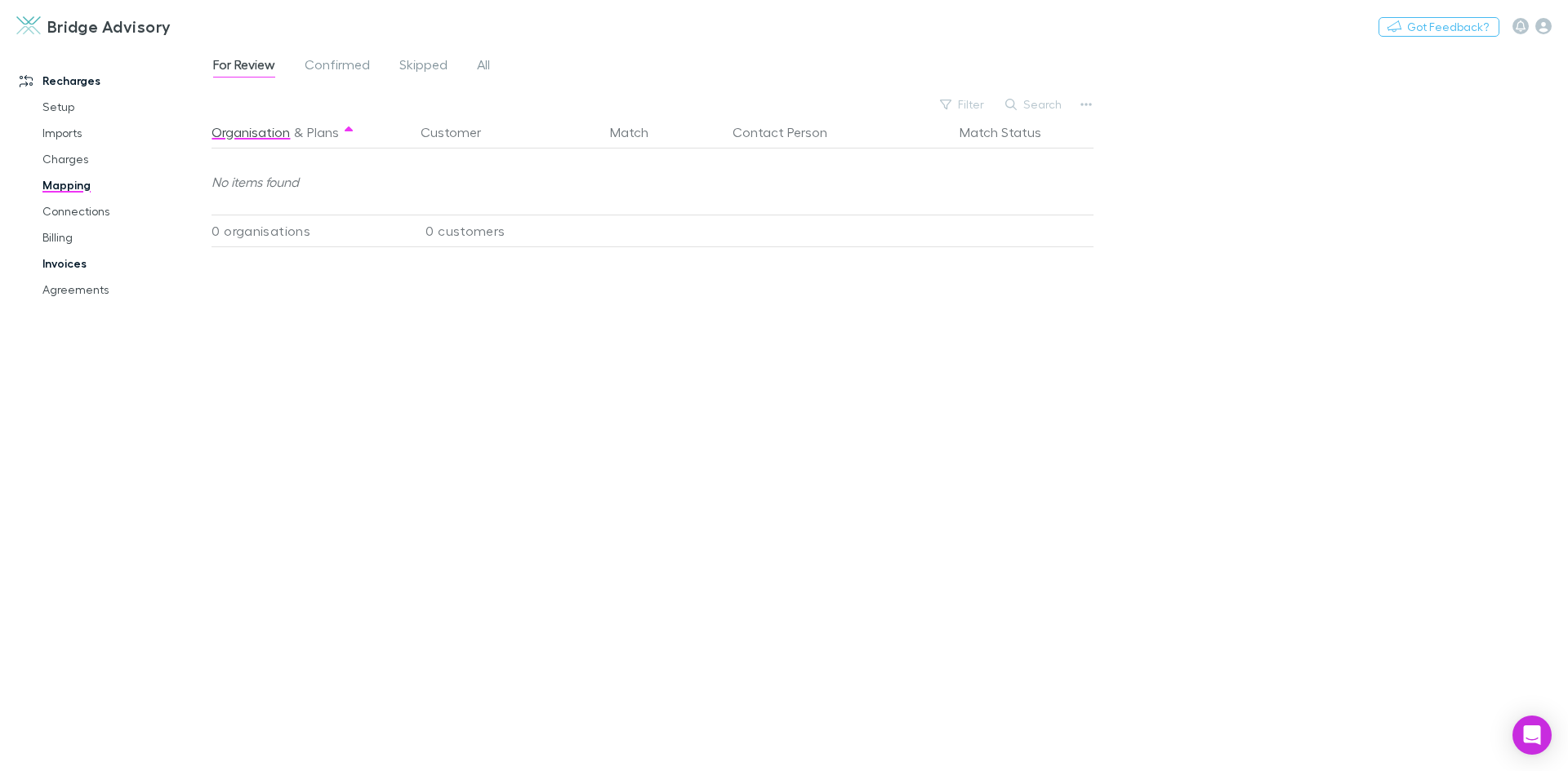
click at [75, 267] on link "Invoices" at bounding box center [123, 264] width 194 height 26
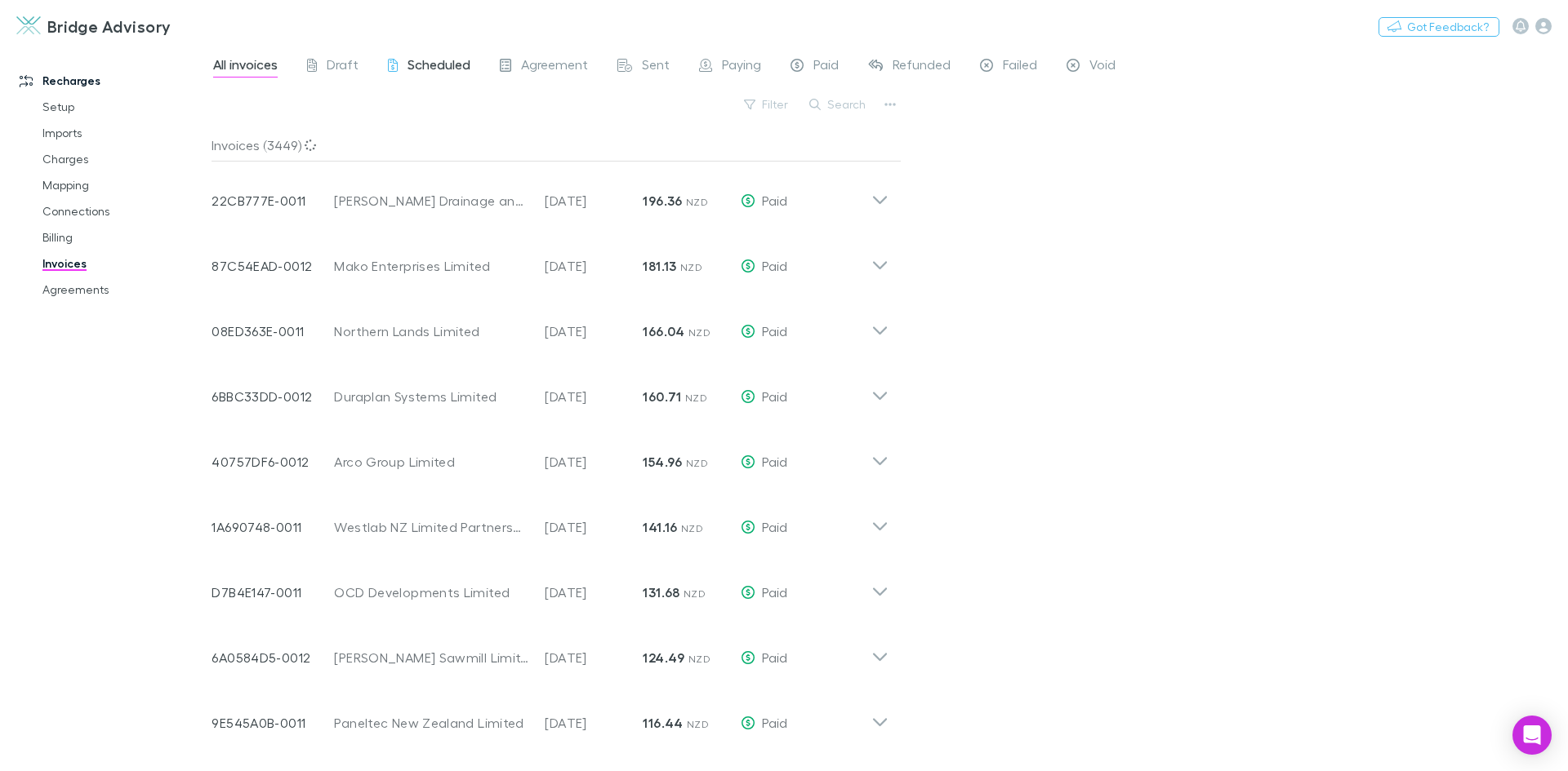
click at [439, 62] on span "Scheduled" at bounding box center [439, 66] width 63 height 21
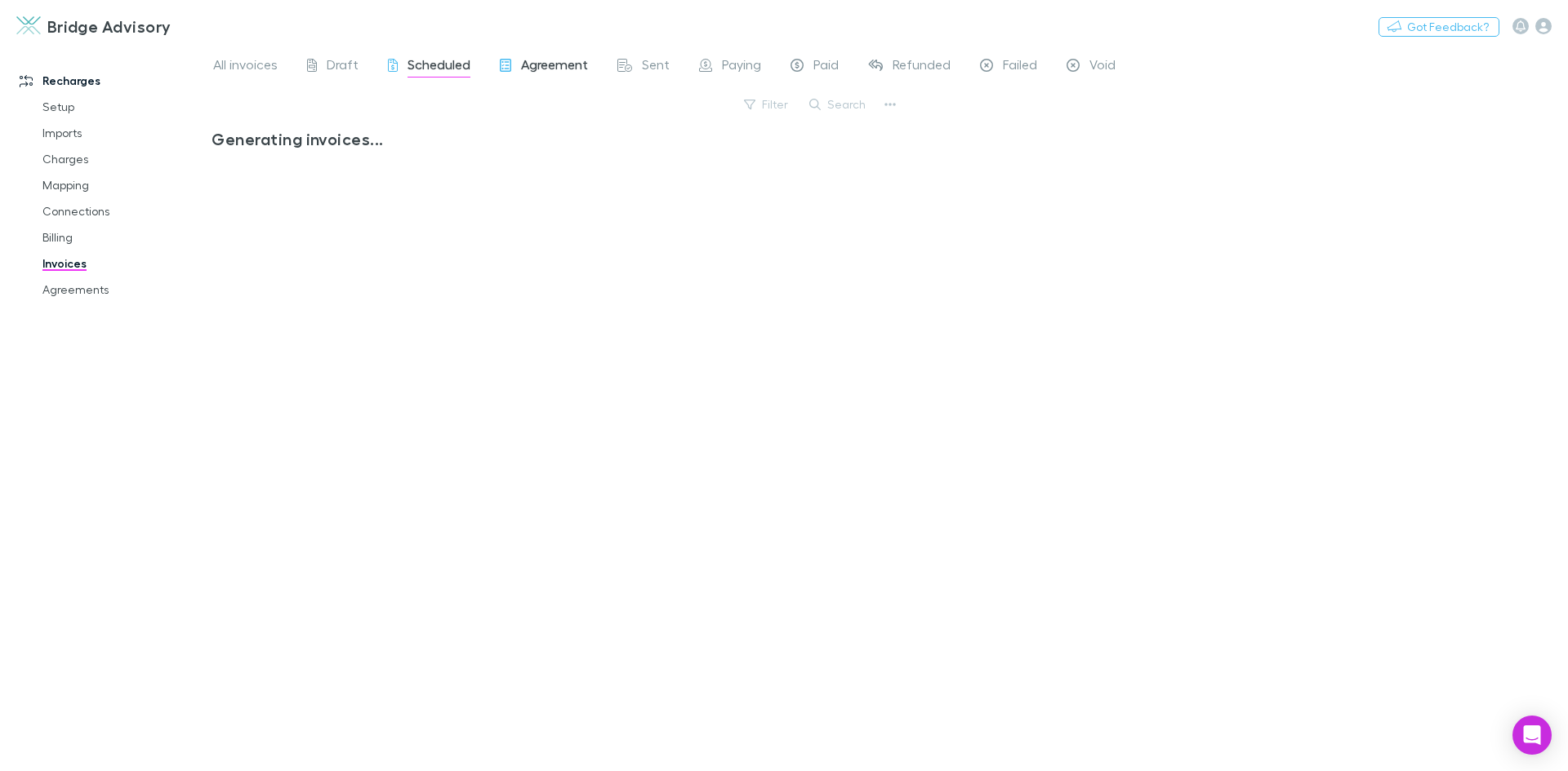
click at [545, 64] on span "Agreement" at bounding box center [555, 66] width 67 height 21
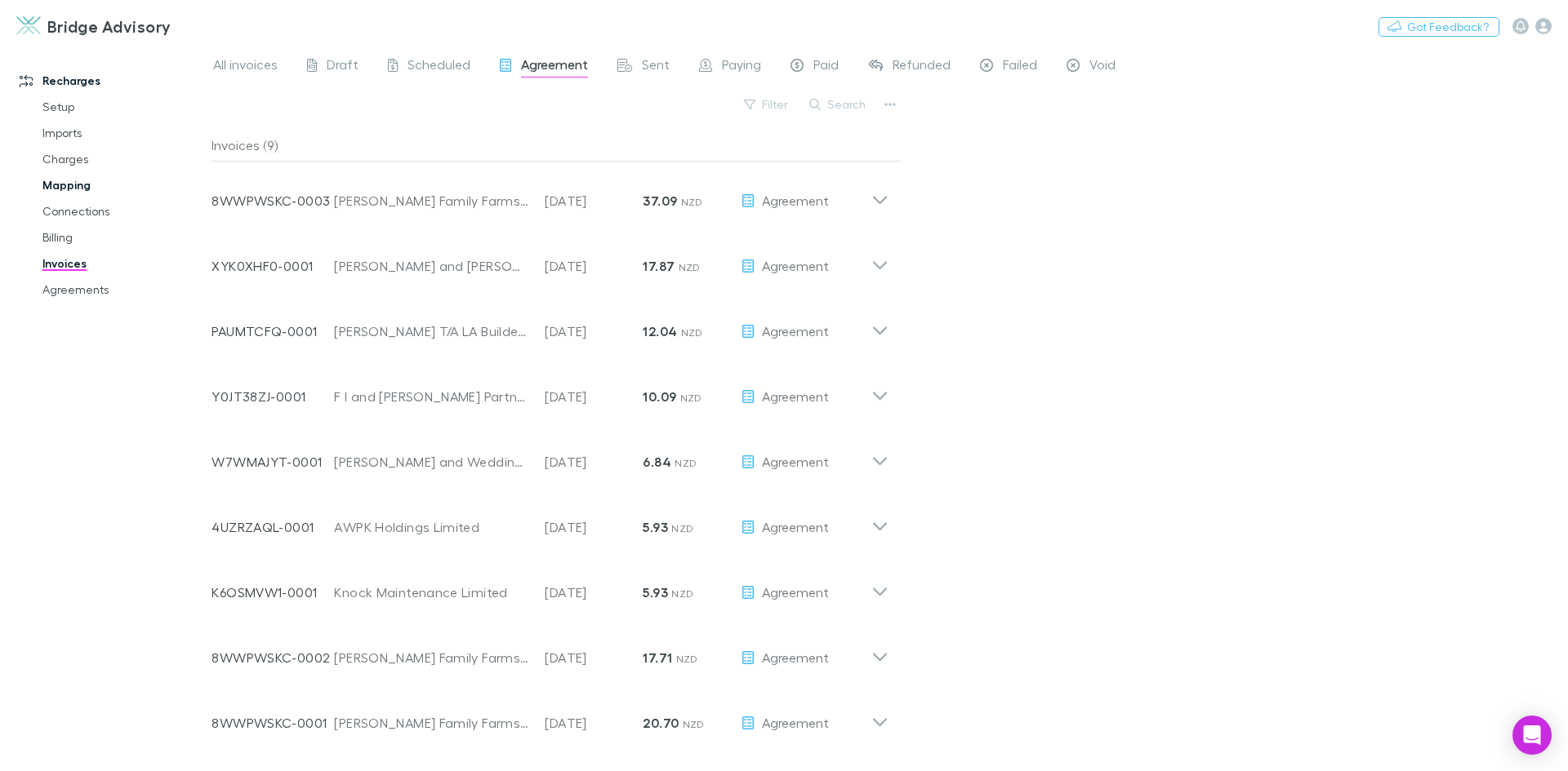
click at [77, 190] on link "Mapping" at bounding box center [123, 185] width 194 height 26
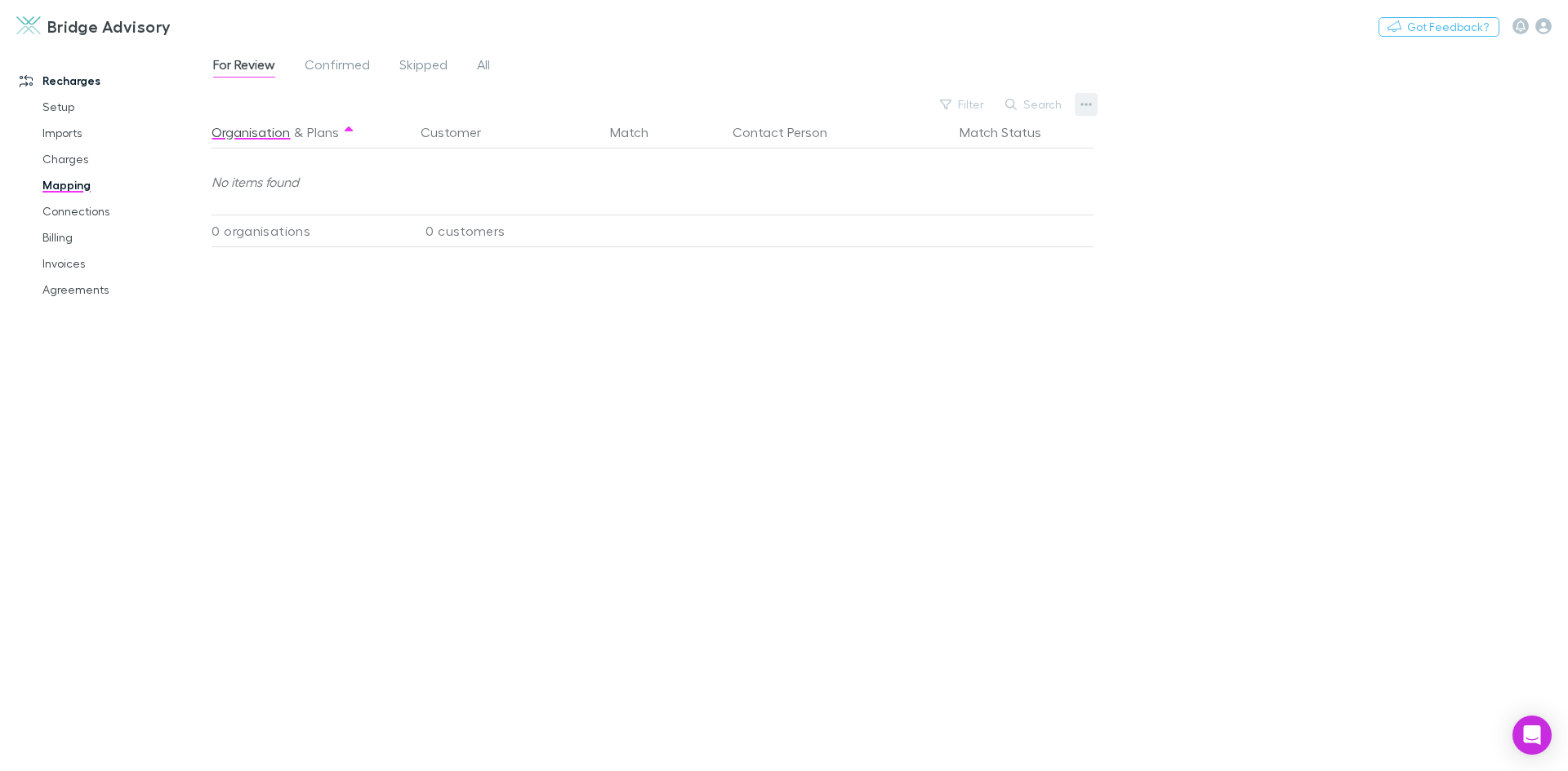
click at [1089, 110] on icon "button" at bounding box center [1086, 104] width 12 height 13
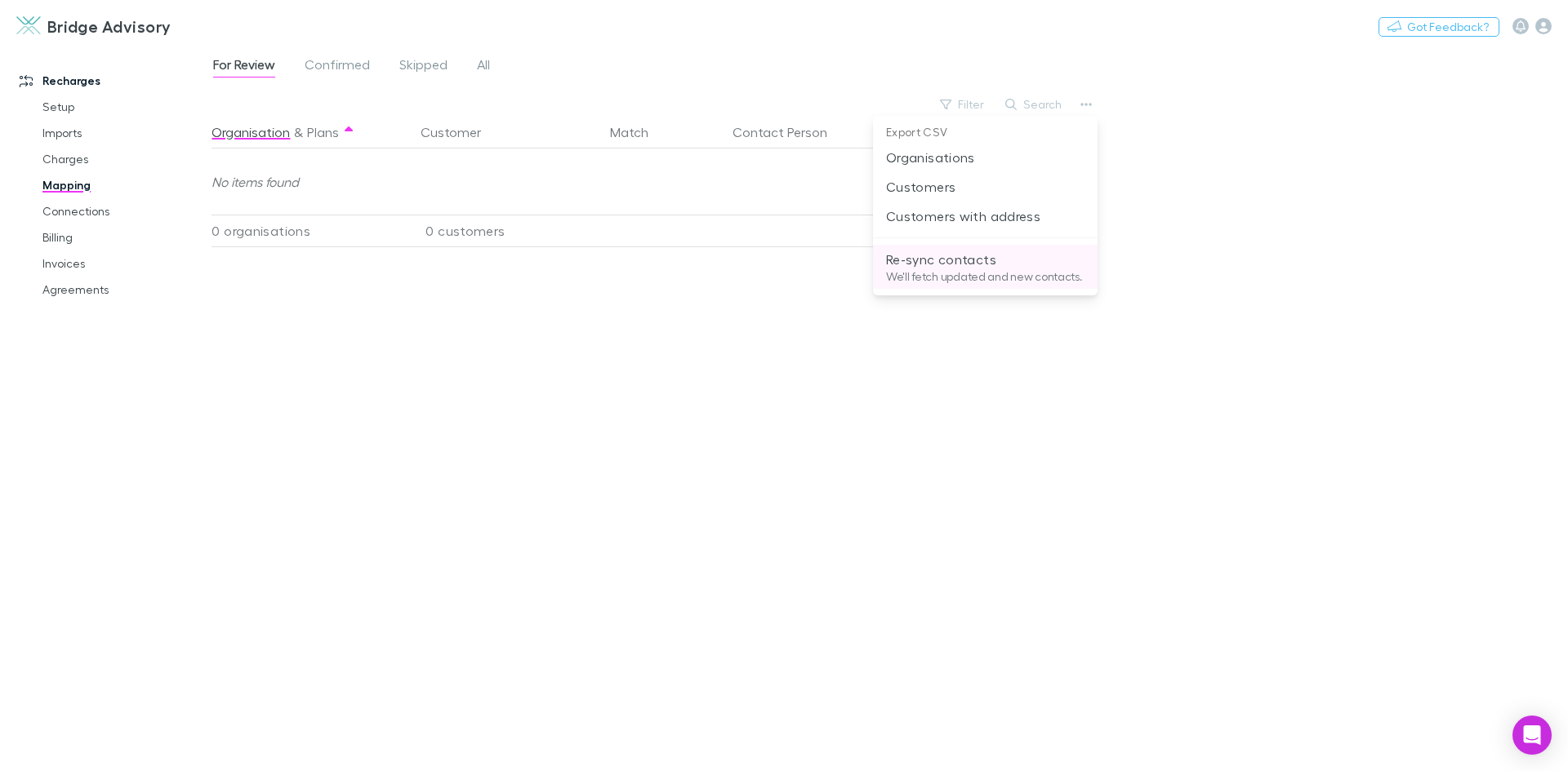
click at [977, 248] on li "Re-sync contacts We'll fetch updated and new contacts." at bounding box center [985, 266] width 225 height 44
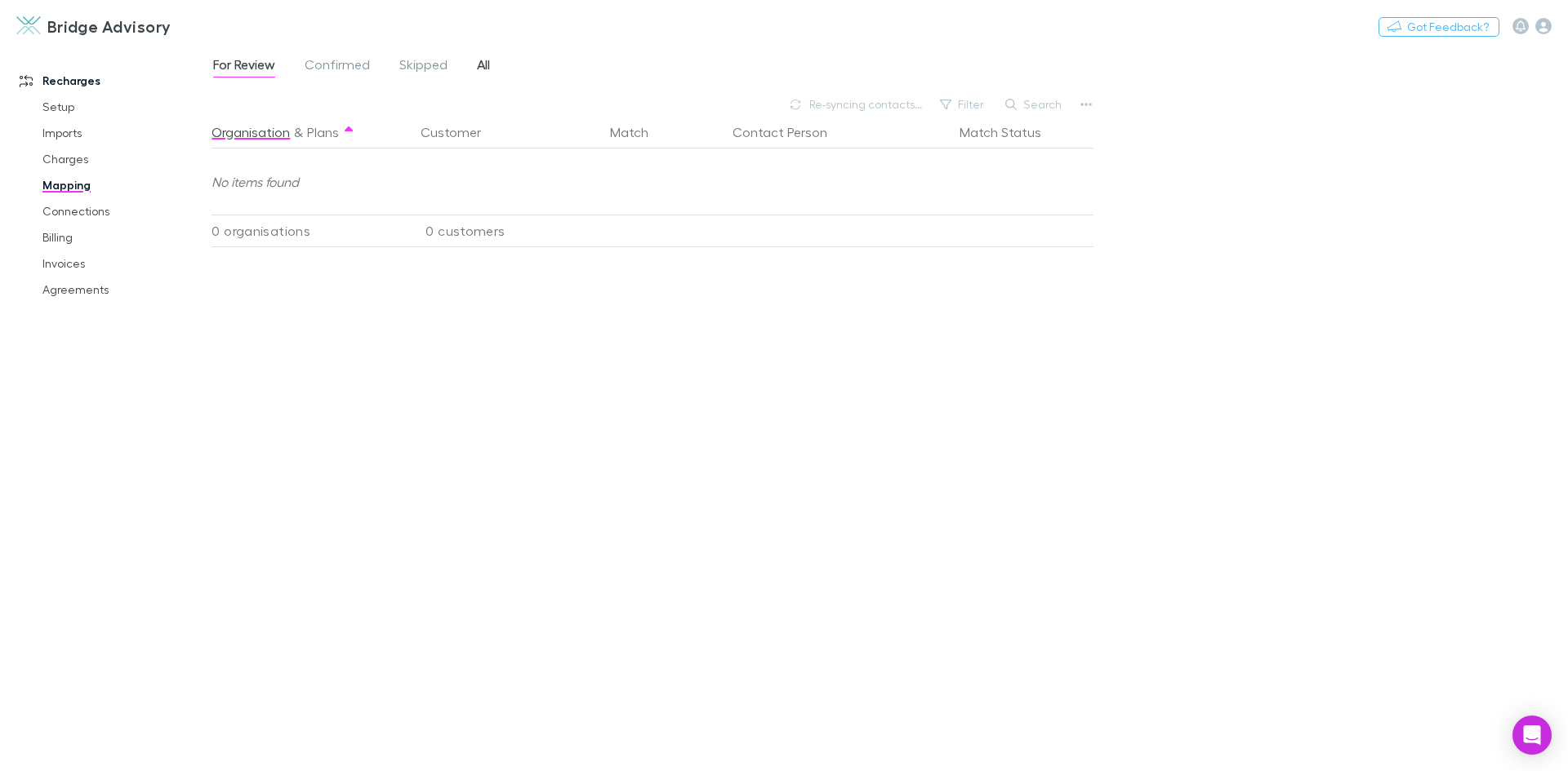
click at [491, 65] on link "All" at bounding box center [483, 66] width 16 height 26
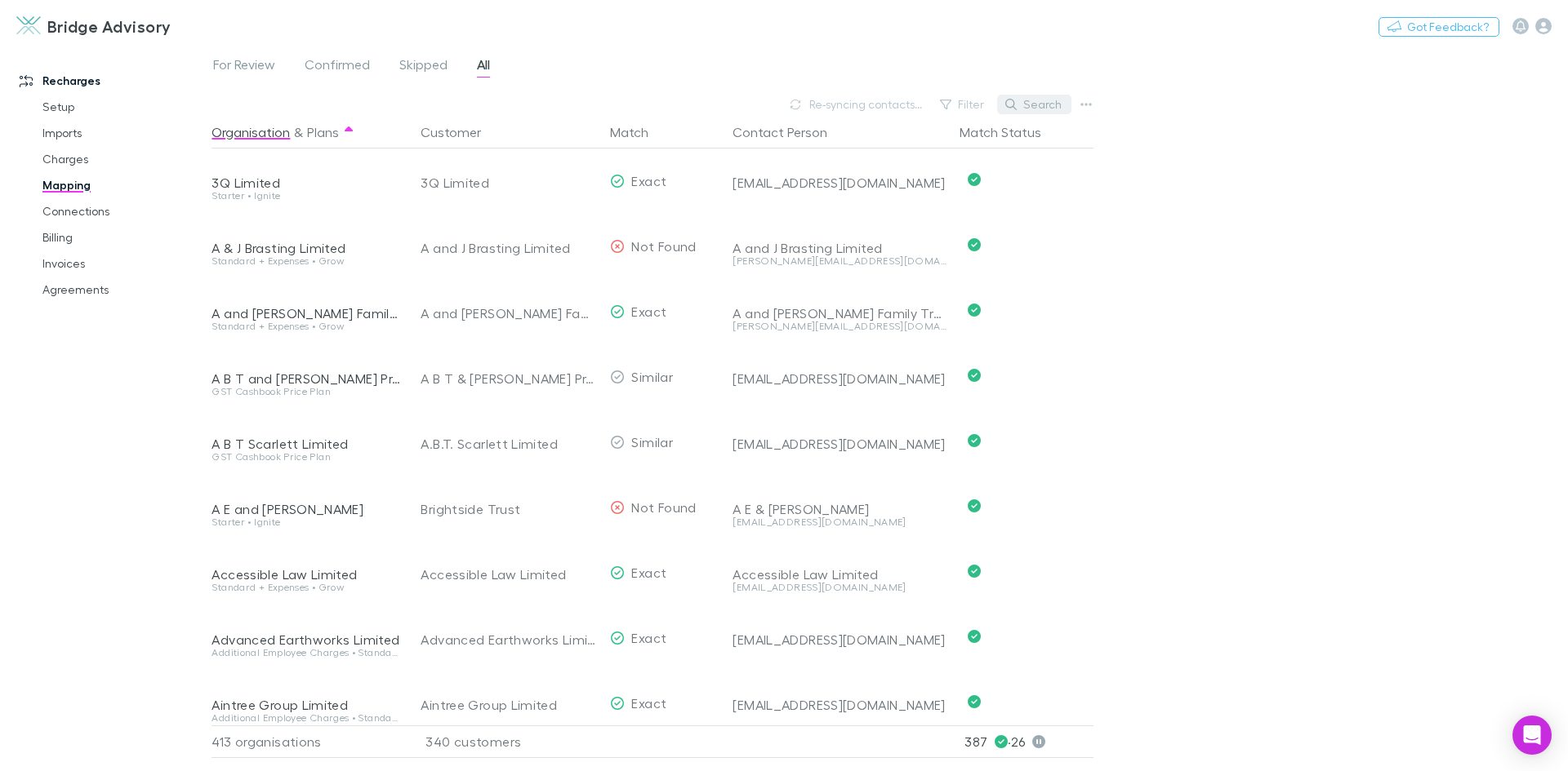
click at [1055, 104] on button "Search" at bounding box center [1034, 105] width 74 height 20
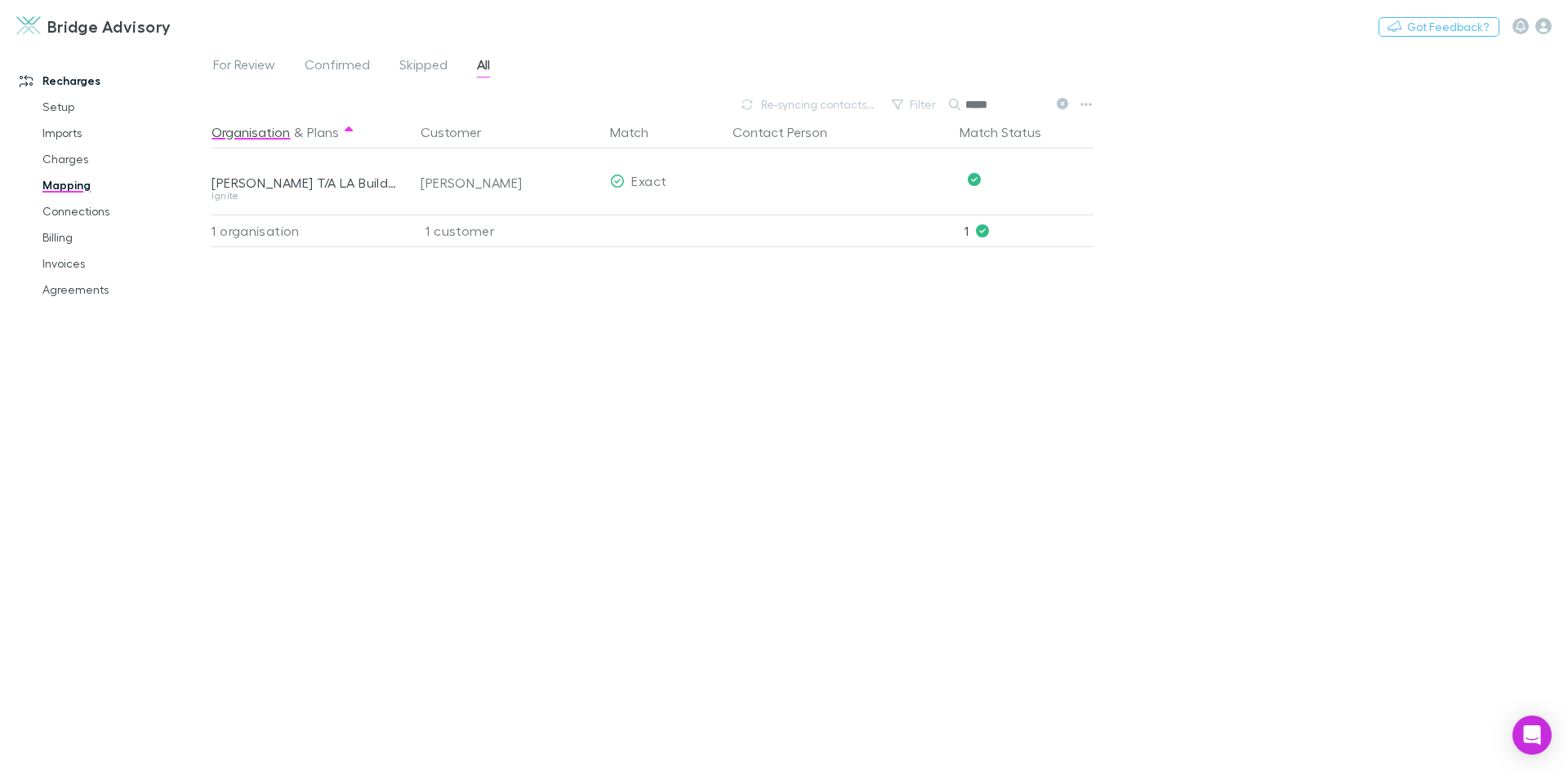
click at [833, 317] on div "Organisation & Plans Customer Match Contact Person Match Status [PERSON_NAME] T…" at bounding box center [653, 437] width 886 height 642
click at [1085, 107] on icon "button" at bounding box center [1086, 104] width 12 height 13
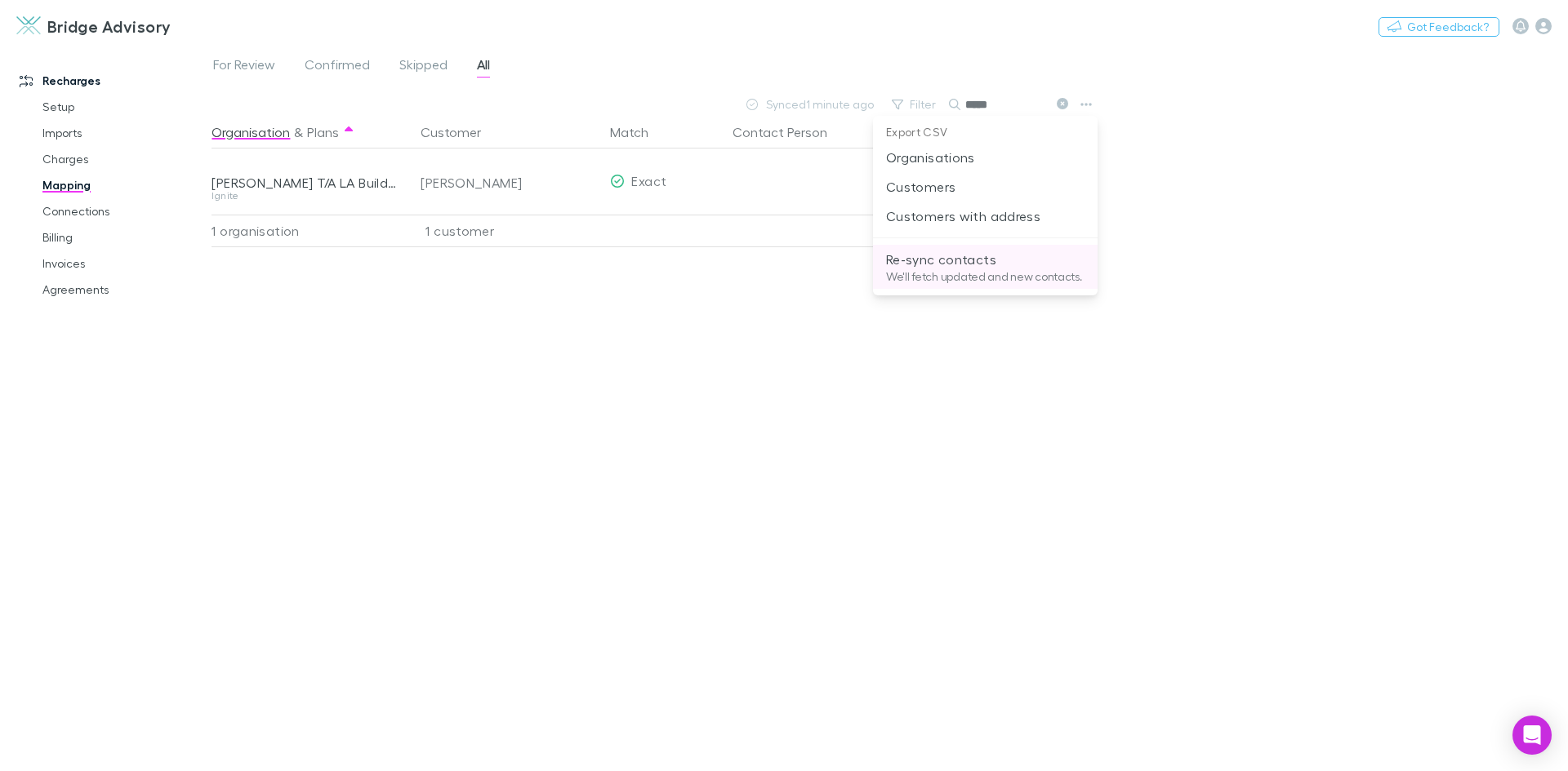
click at [1005, 266] on p "Re-sync contacts" at bounding box center [984, 260] width 198 height 20
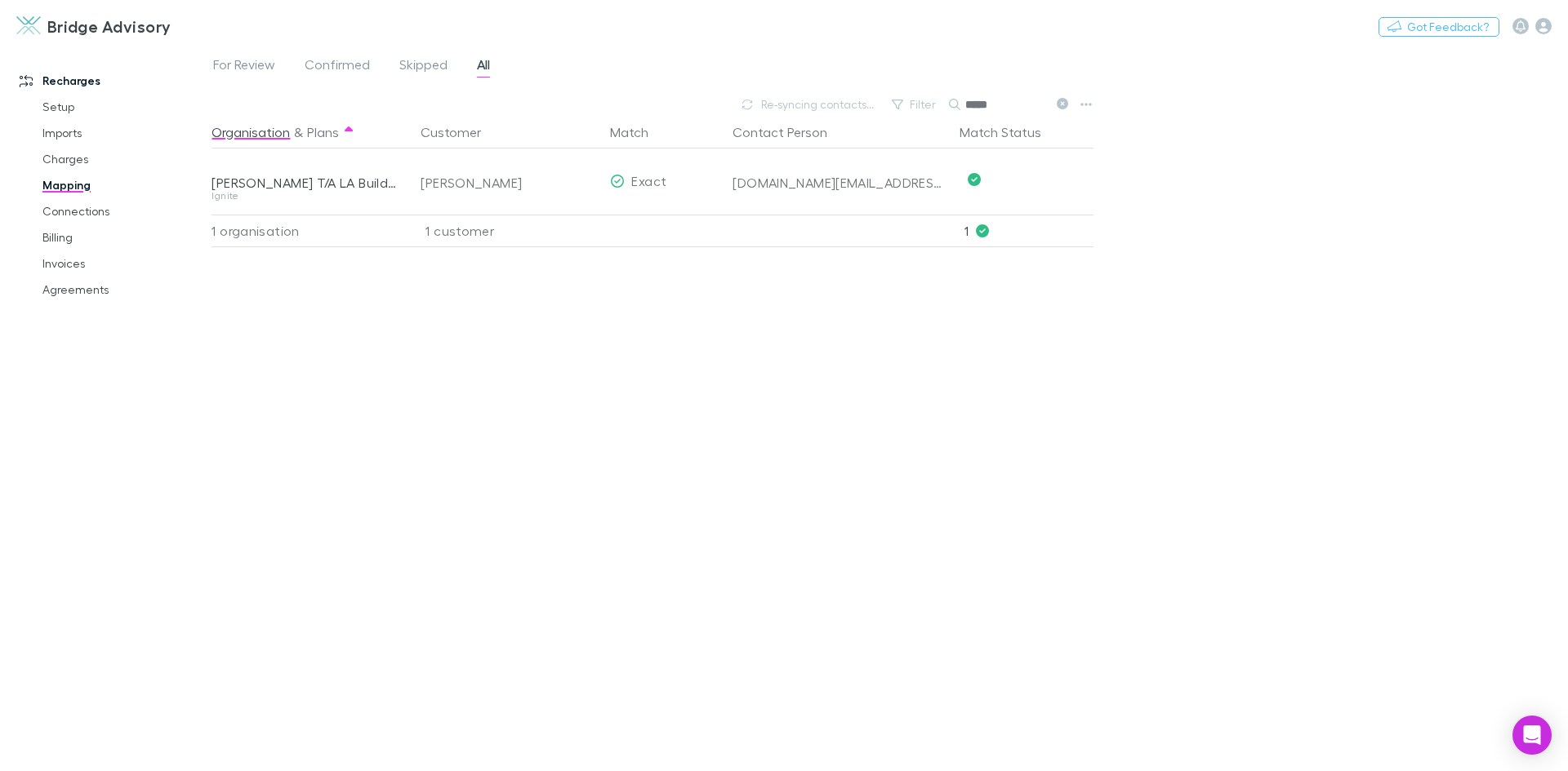
click at [657, 296] on div "Organisation & Plans Customer Match Contact Person Match Status [PERSON_NAME] T…" at bounding box center [653, 437] width 886 height 642
drag, startPoint x: 1007, startPoint y: 105, endPoint x: 938, endPoint y: 93, distance: 70.0
click at [938, 93] on div "Filter Search *****" at bounding box center [979, 104] width 191 height 23
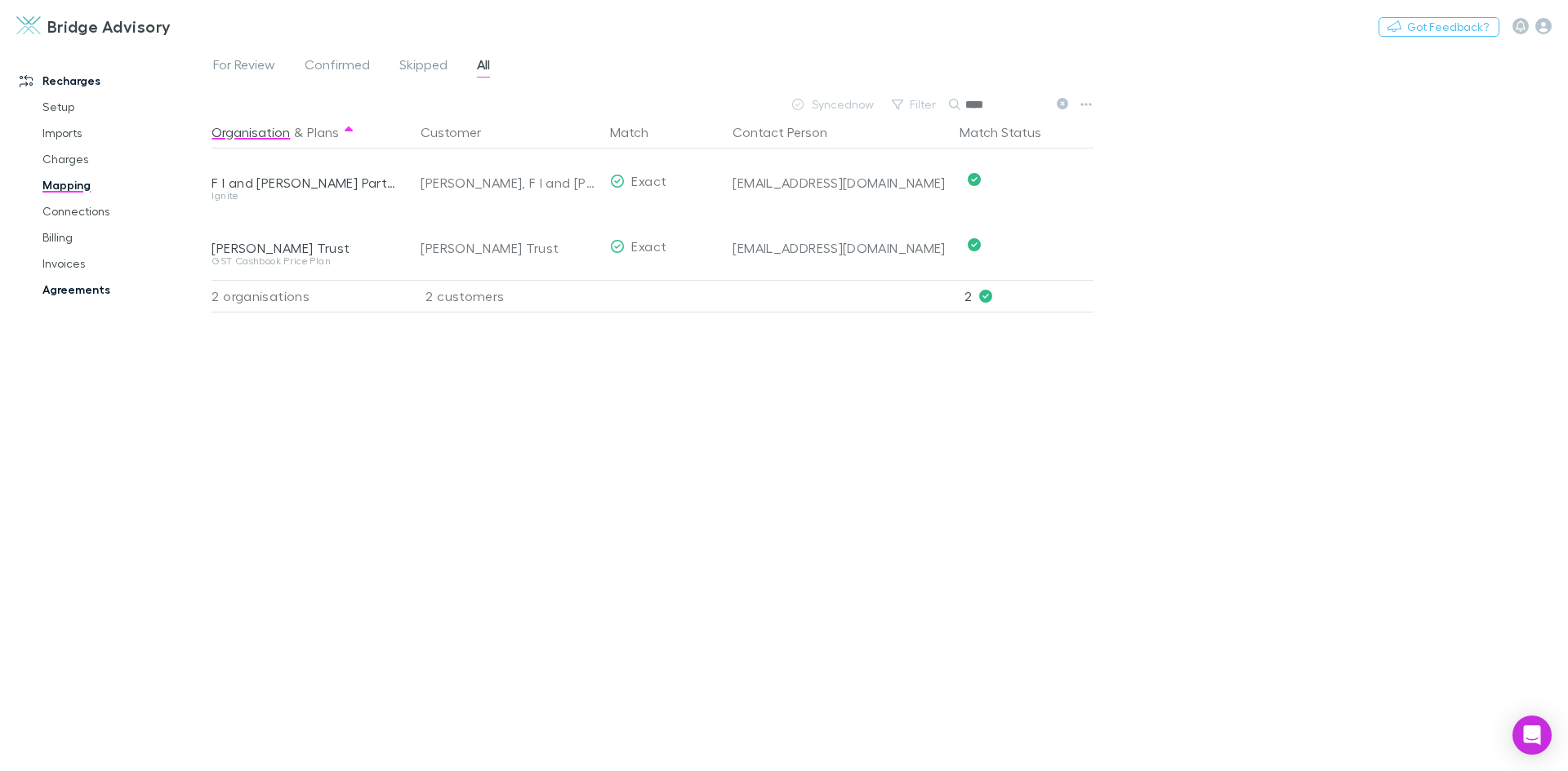
type input "****"
drag, startPoint x: 65, startPoint y: 287, endPoint x: 196, endPoint y: 246, distance: 137.3
click at [65, 287] on link "Agreements" at bounding box center [123, 289] width 194 height 26
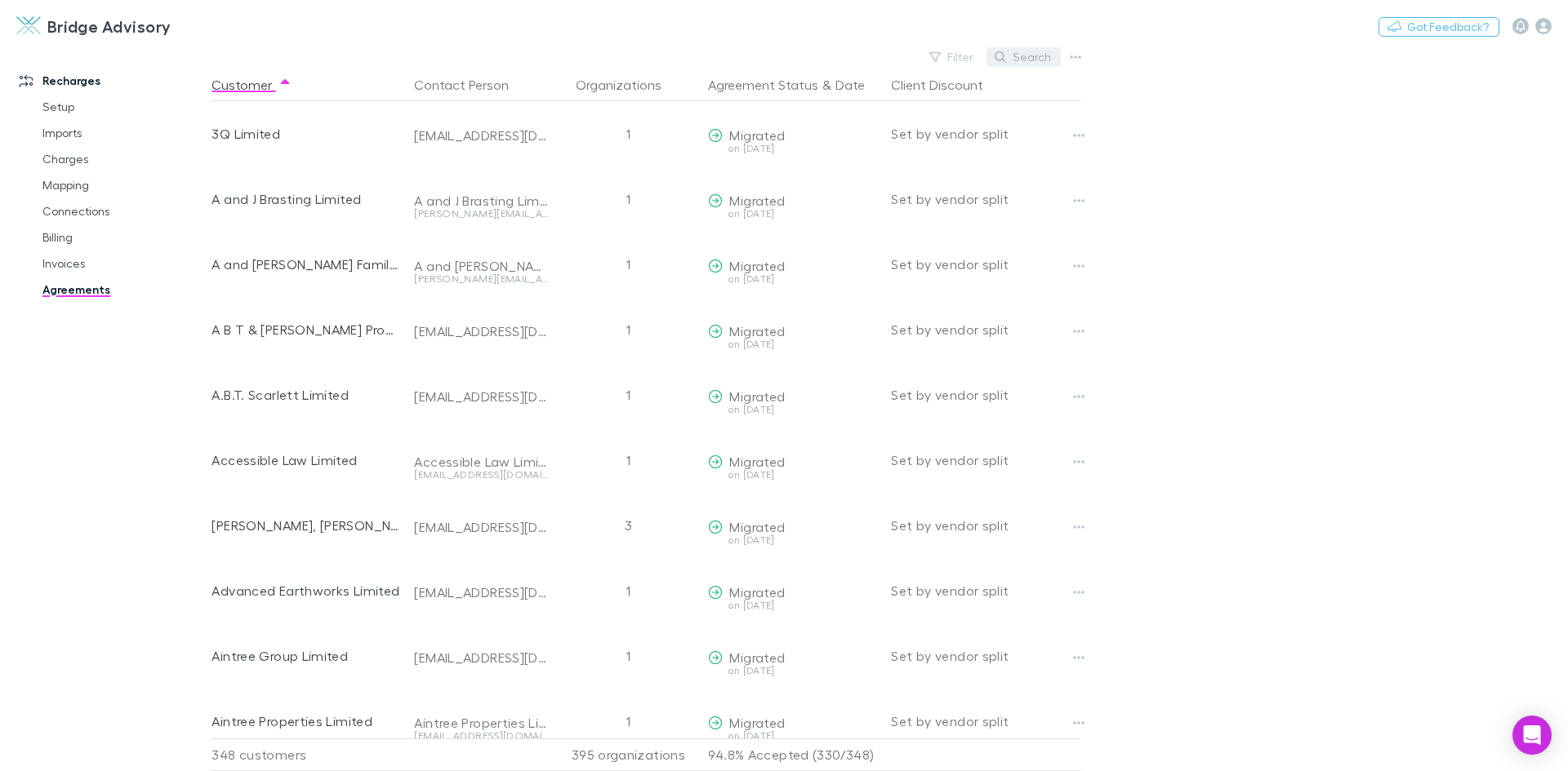
click at [1040, 53] on button "Search" at bounding box center [1023, 57] width 74 height 20
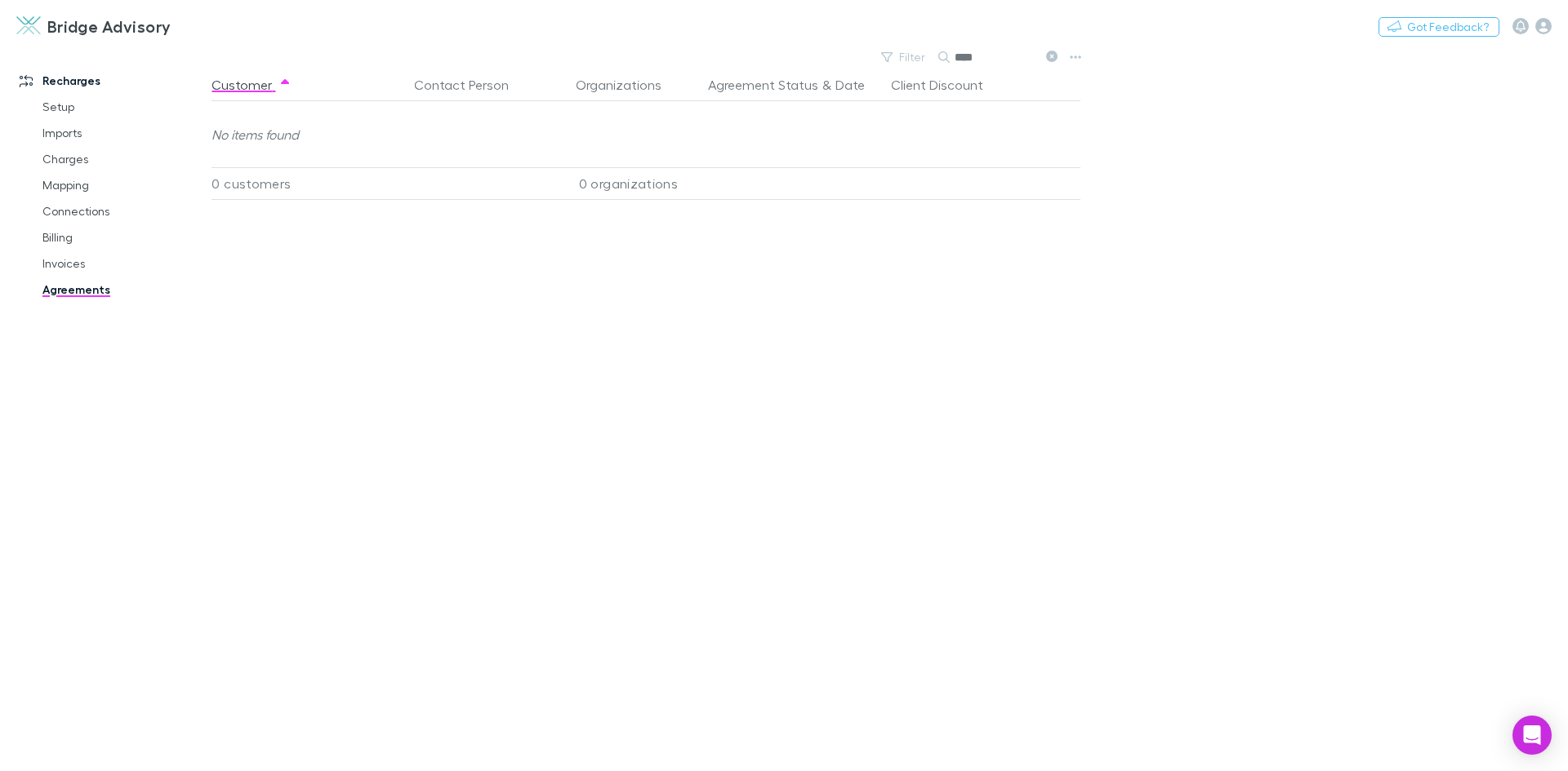
type input "*****"
